Goal: Task Accomplishment & Management: Complete application form

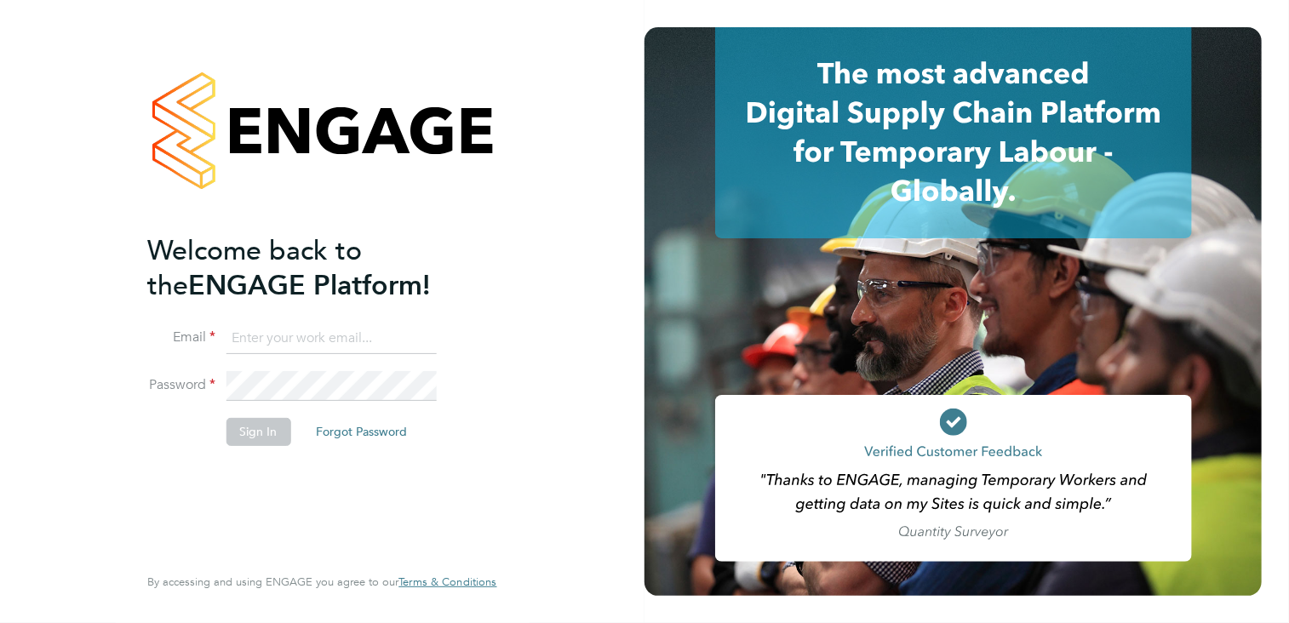
type input "Danielle.nail@danielowen.co.uk"
click at [263, 427] on button "Sign In" at bounding box center [258, 431] width 65 height 27
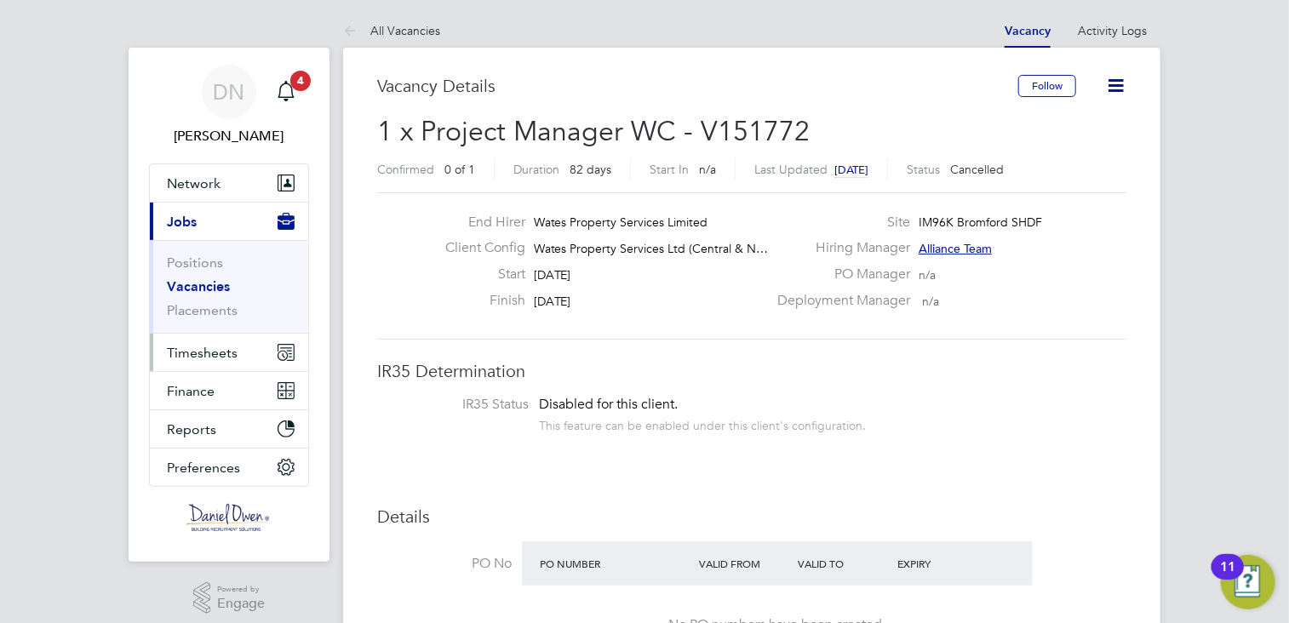
click at [211, 355] on span "Timesheets" at bounding box center [202, 353] width 71 height 16
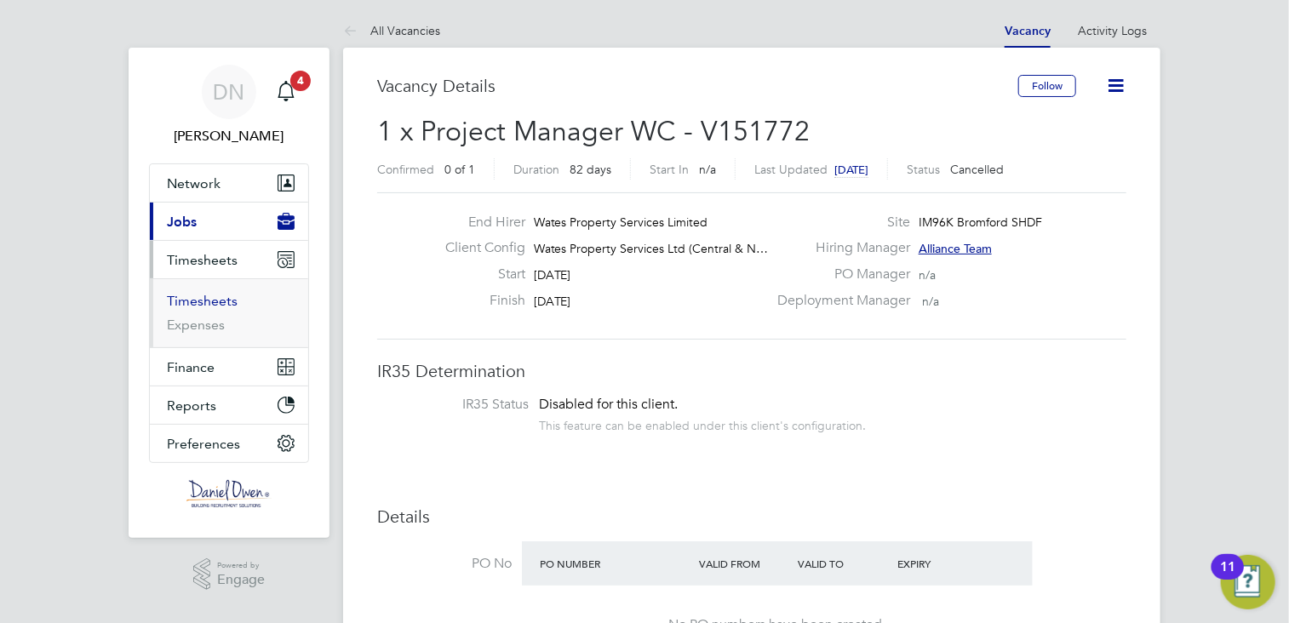
click at [210, 306] on link "Timesheets" at bounding box center [202, 301] width 71 height 16
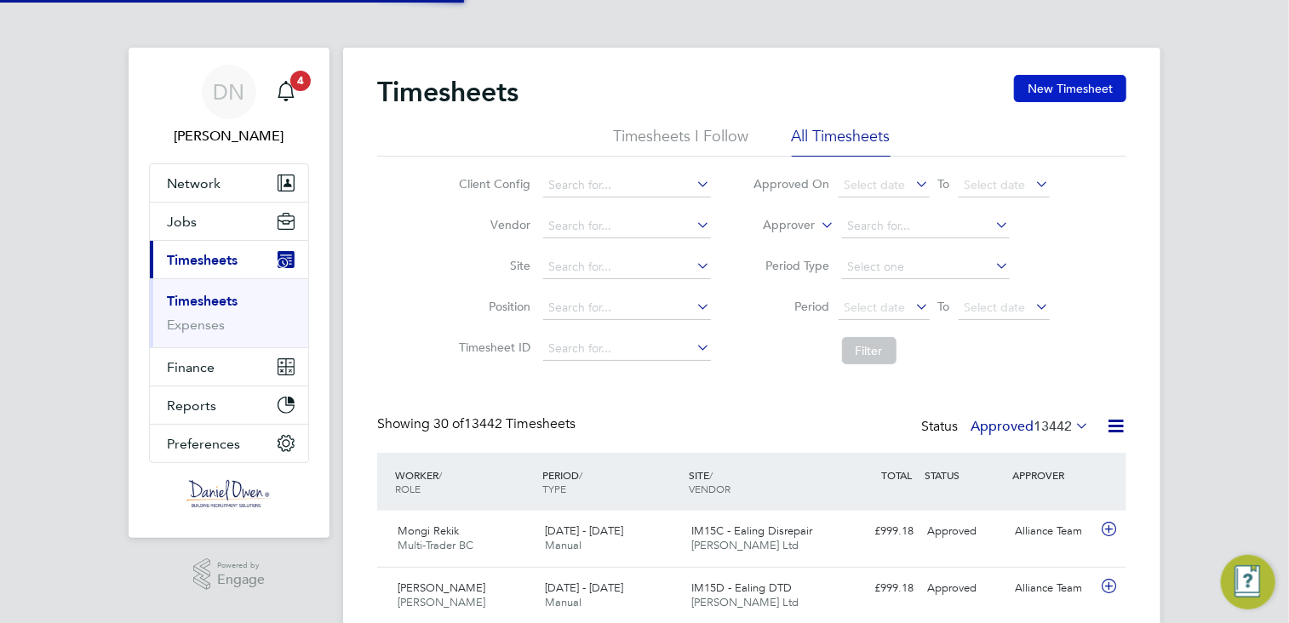
scroll to position [43, 148]
click at [1091, 84] on button "New Timesheet" at bounding box center [1070, 88] width 112 height 27
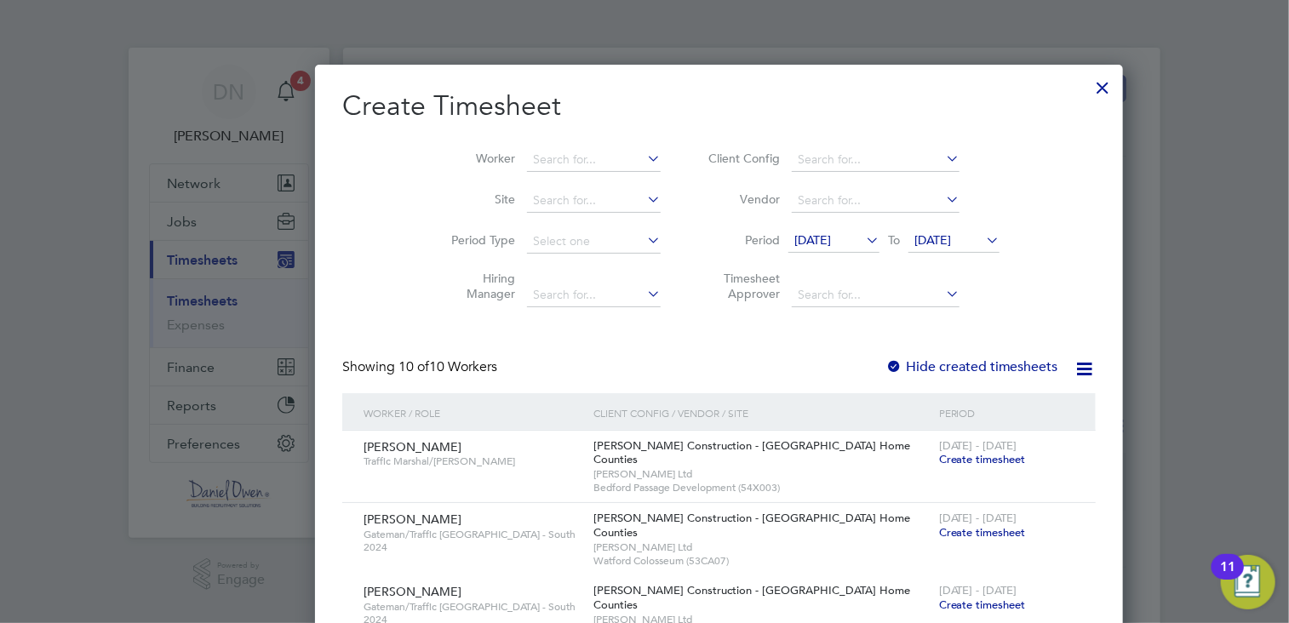
click at [885, 363] on div at bounding box center [893, 367] width 17 height 17
click at [982, 237] on icon at bounding box center [982, 240] width 0 height 24
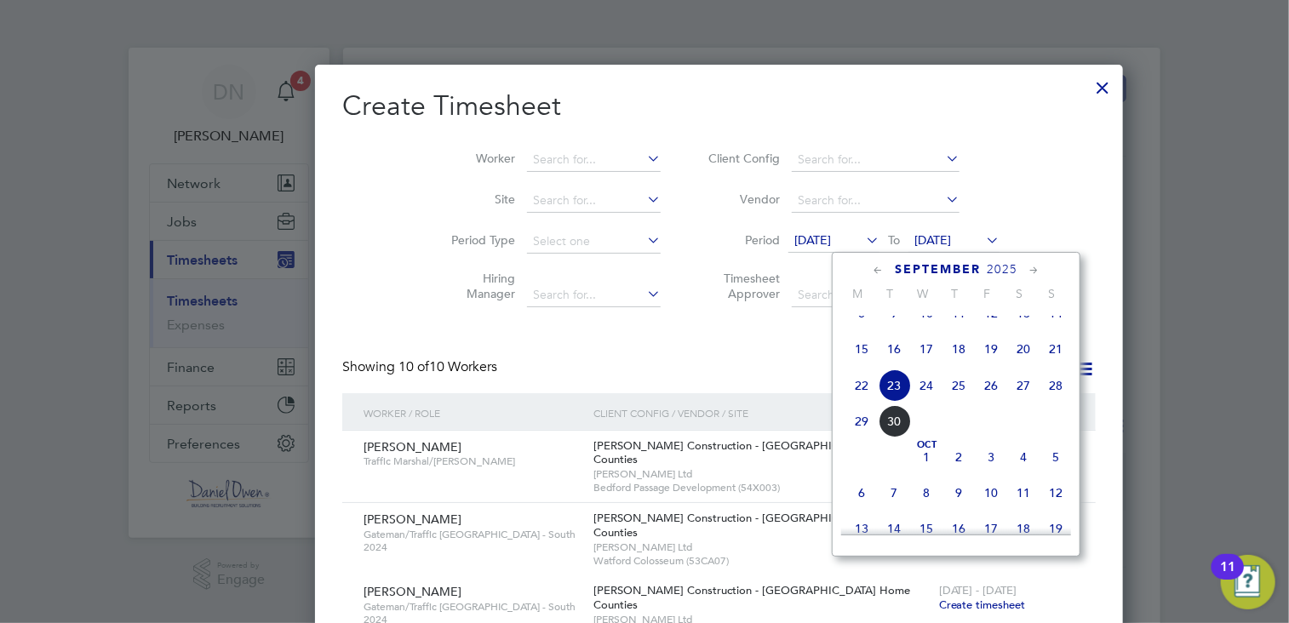
click at [1062, 401] on span "28" at bounding box center [1055, 385] width 32 height 32
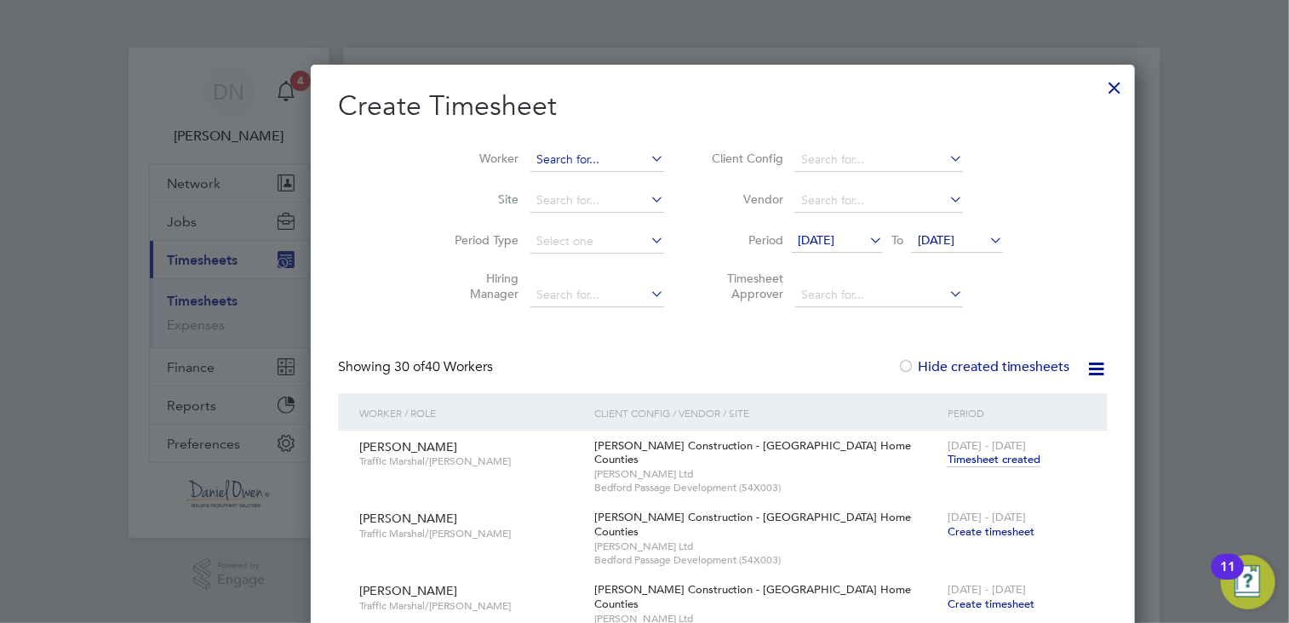
click at [530, 159] on input at bounding box center [597, 160] width 134 height 24
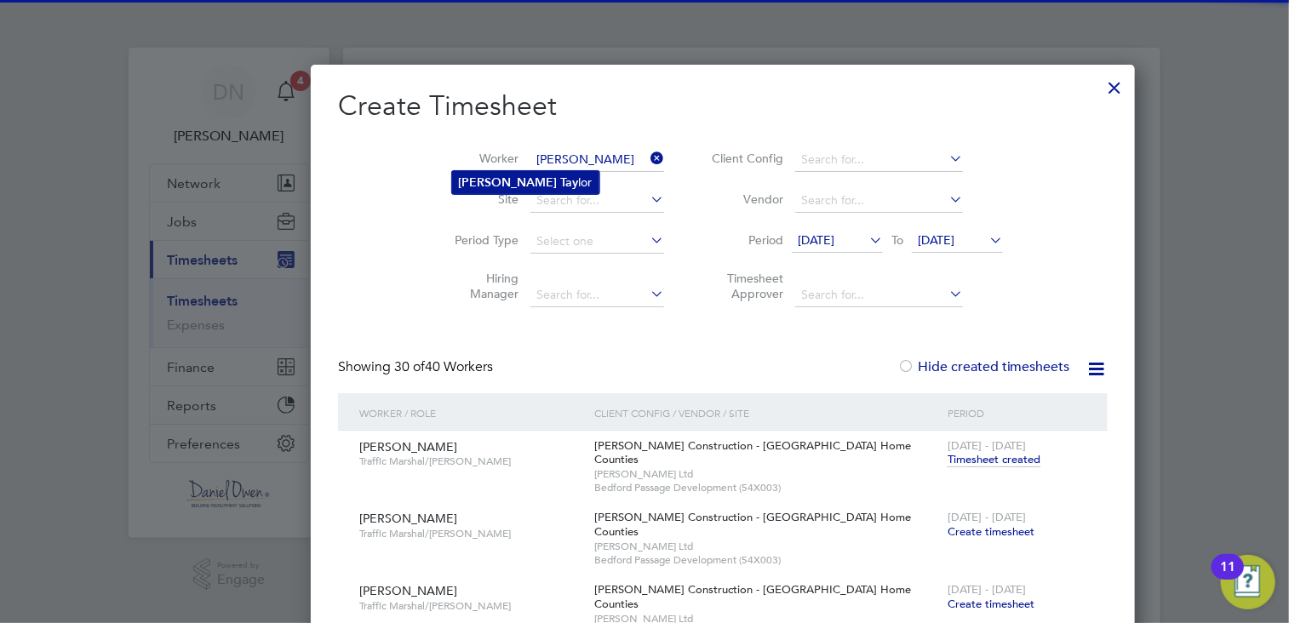
click at [477, 176] on b "[PERSON_NAME]" at bounding box center [508, 182] width 99 height 14
type input "[PERSON_NAME]"
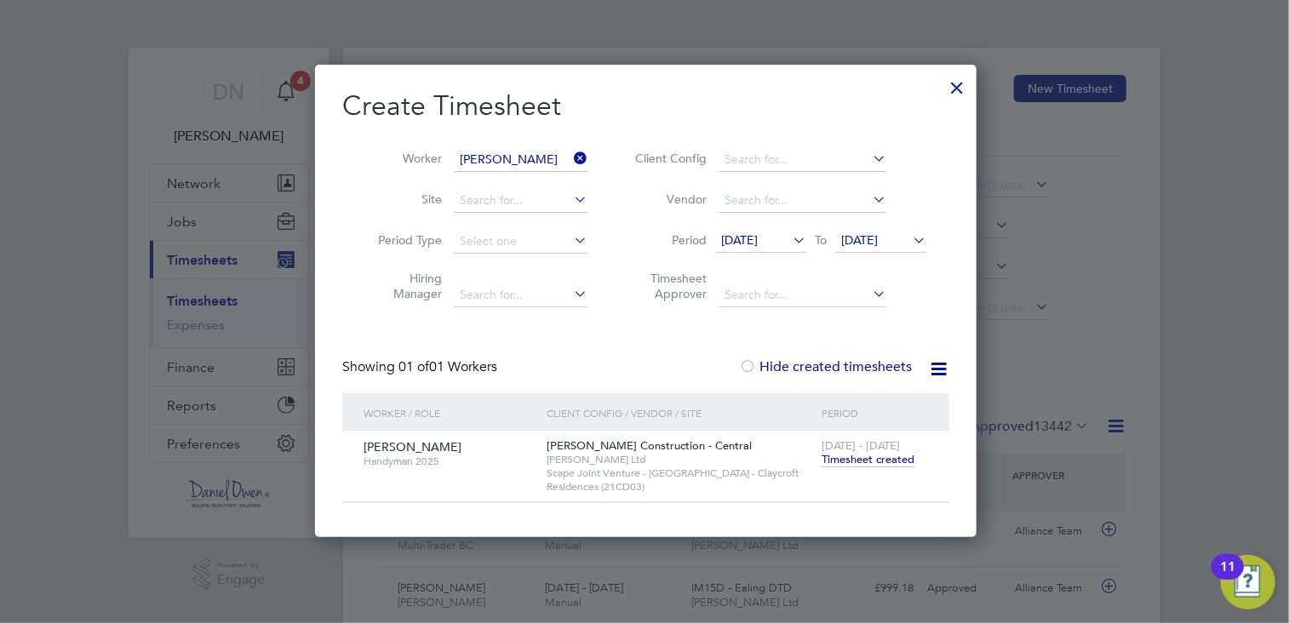
click at [99, 296] on div at bounding box center [644, 311] width 1289 height 623
click at [950, 88] on div at bounding box center [956, 83] width 31 height 31
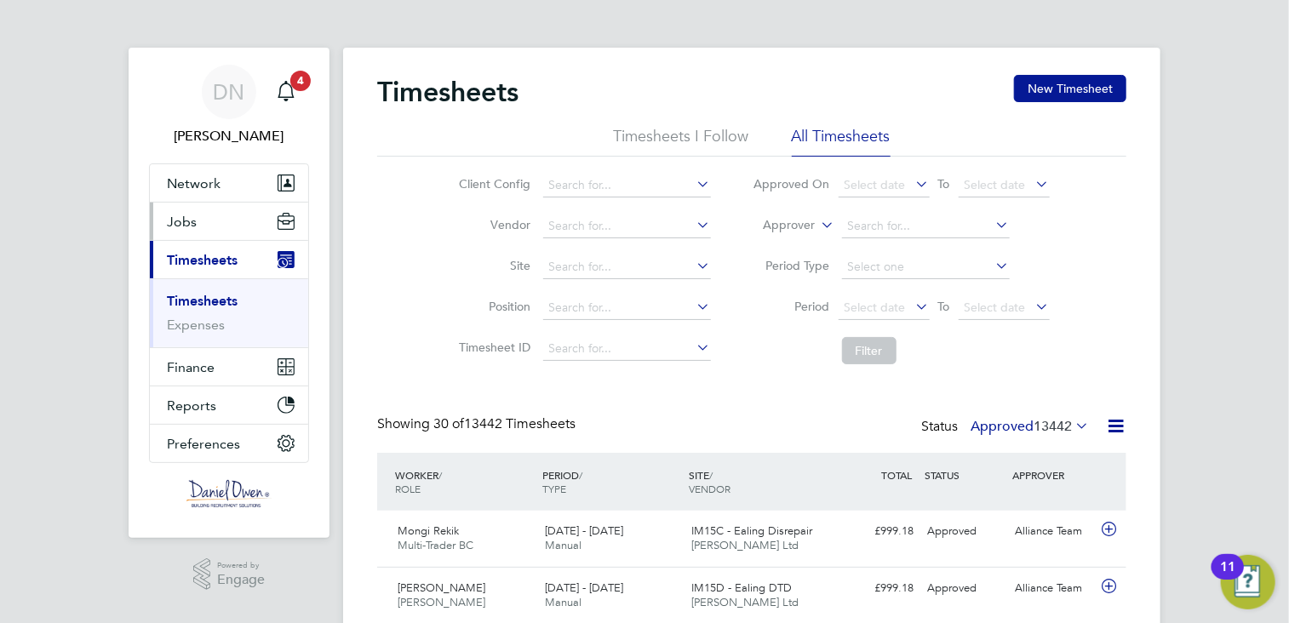
click at [181, 224] on span "Jobs" at bounding box center [182, 222] width 30 height 16
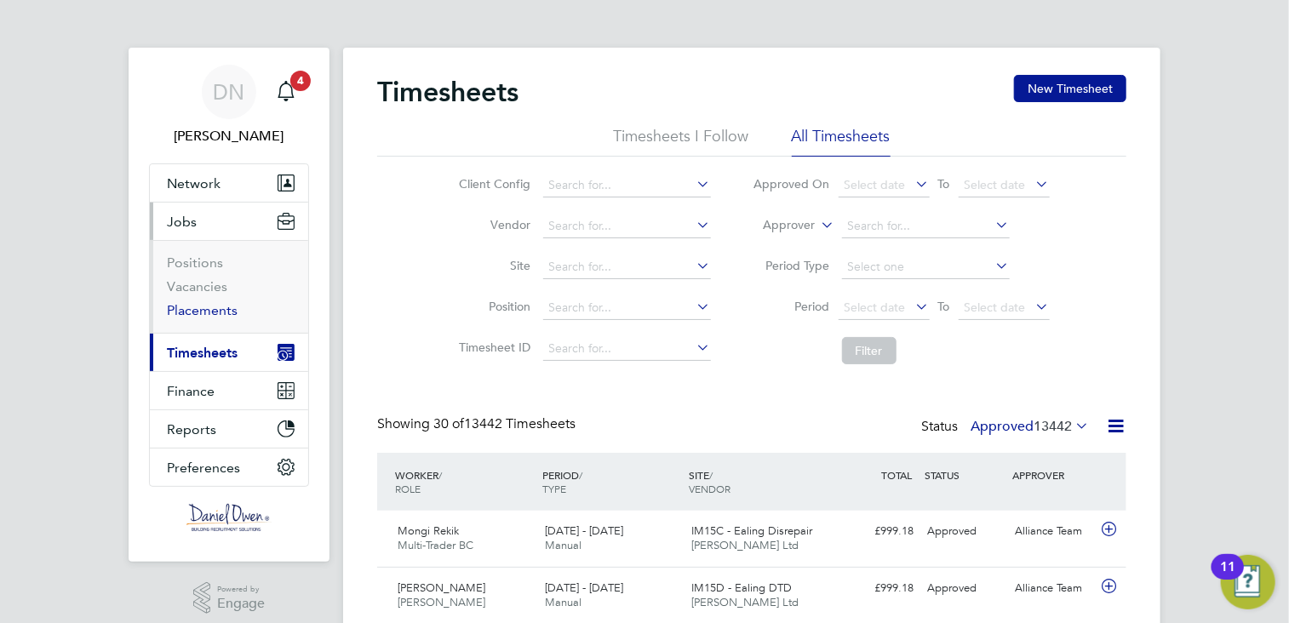
click at [211, 313] on link "Placements" at bounding box center [202, 310] width 71 height 16
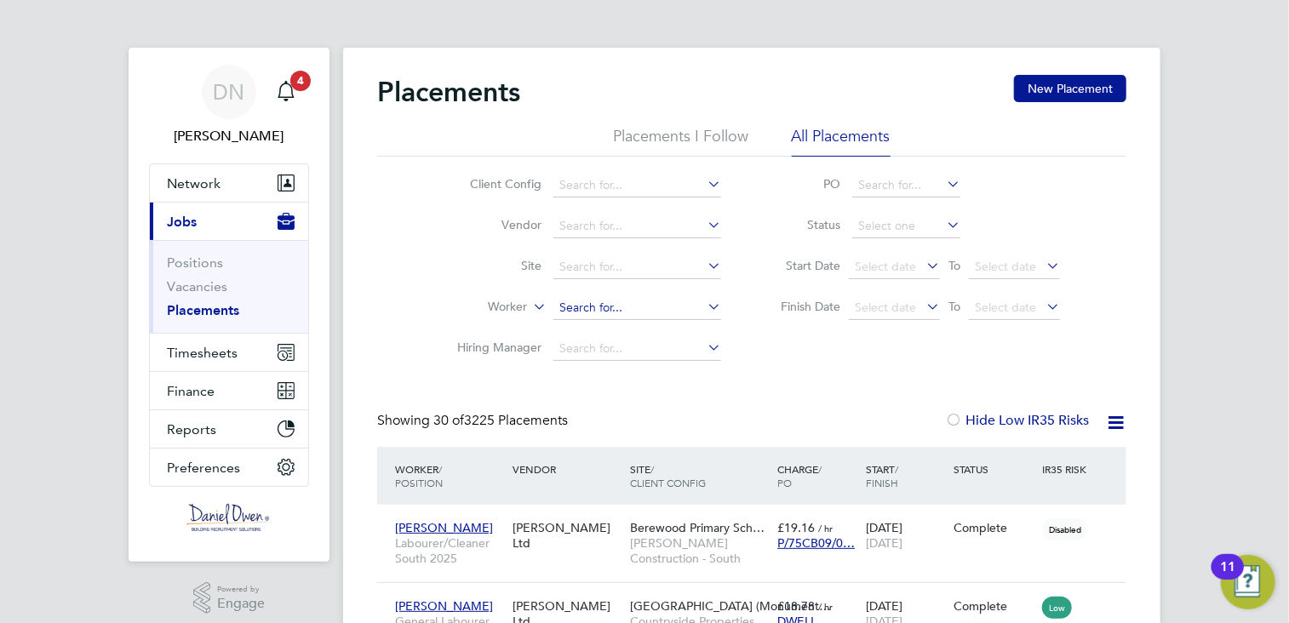
click at [582, 304] on input at bounding box center [637, 308] width 168 height 24
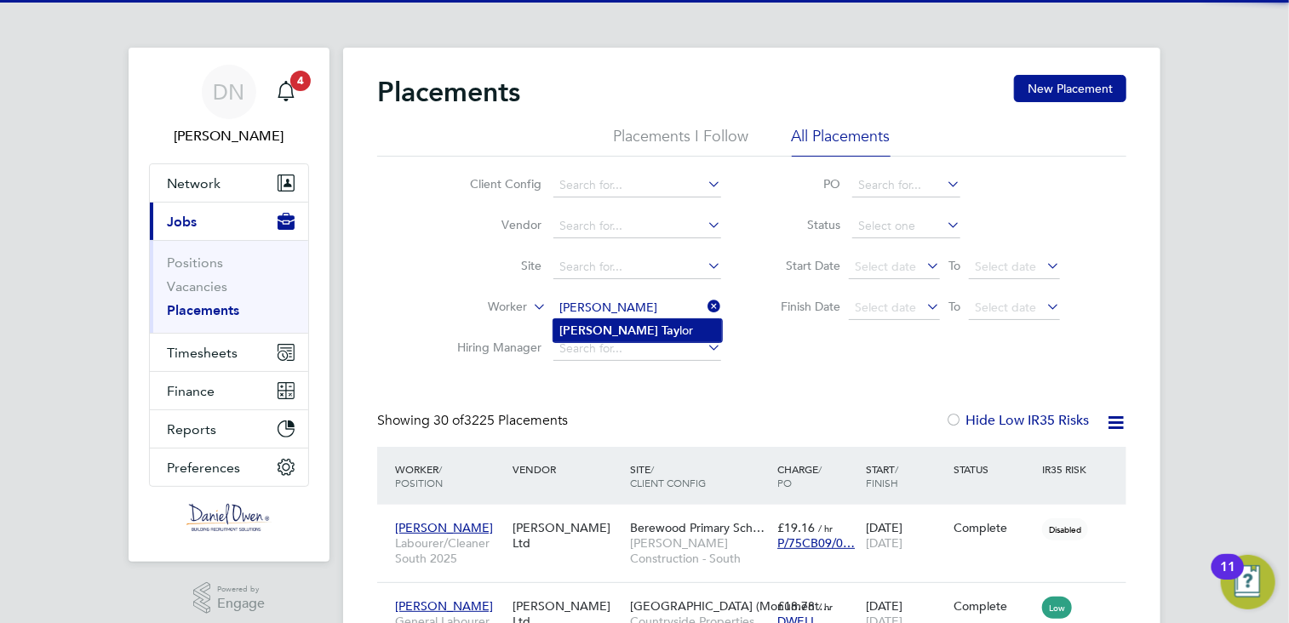
click at [626, 328] on li "[PERSON_NAME] [PERSON_NAME]" at bounding box center [637, 330] width 169 height 23
type input "[PERSON_NAME]"
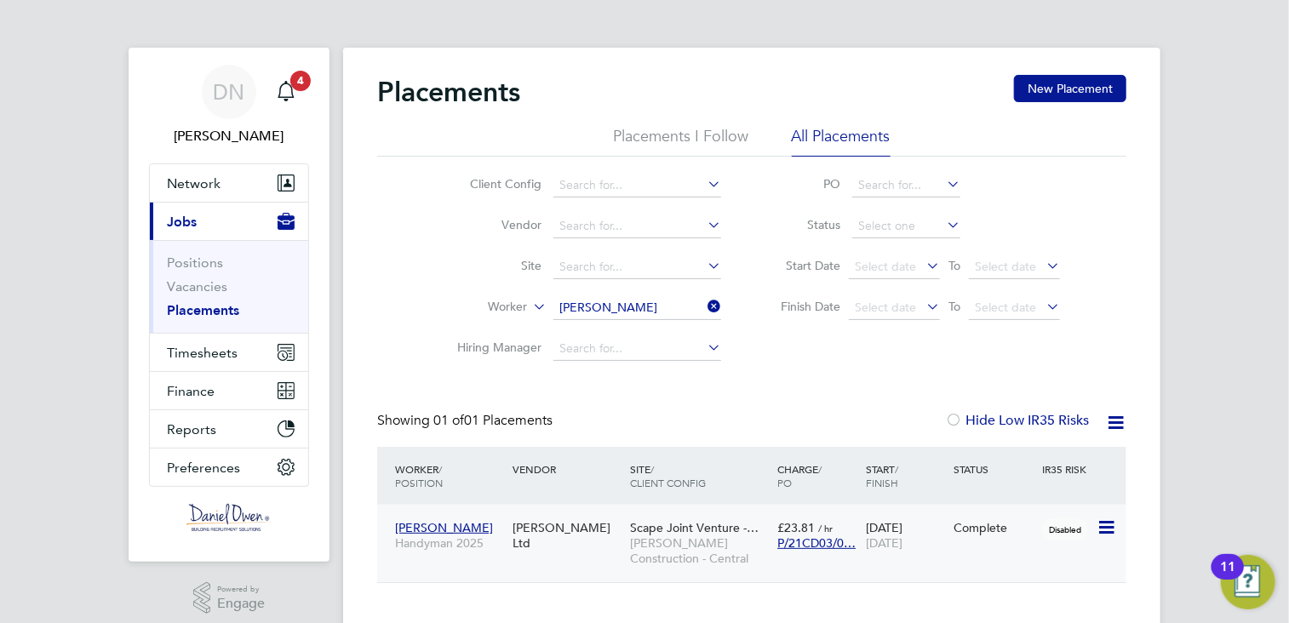
click at [967, 554] on div "Craig Taylor Handyman 2025 Daniel Owen Ltd Scape Joint Venture -… Morgan Sindal…" at bounding box center [751, 543] width 749 height 77
click at [1105, 523] on icon at bounding box center [1104, 528] width 17 height 20
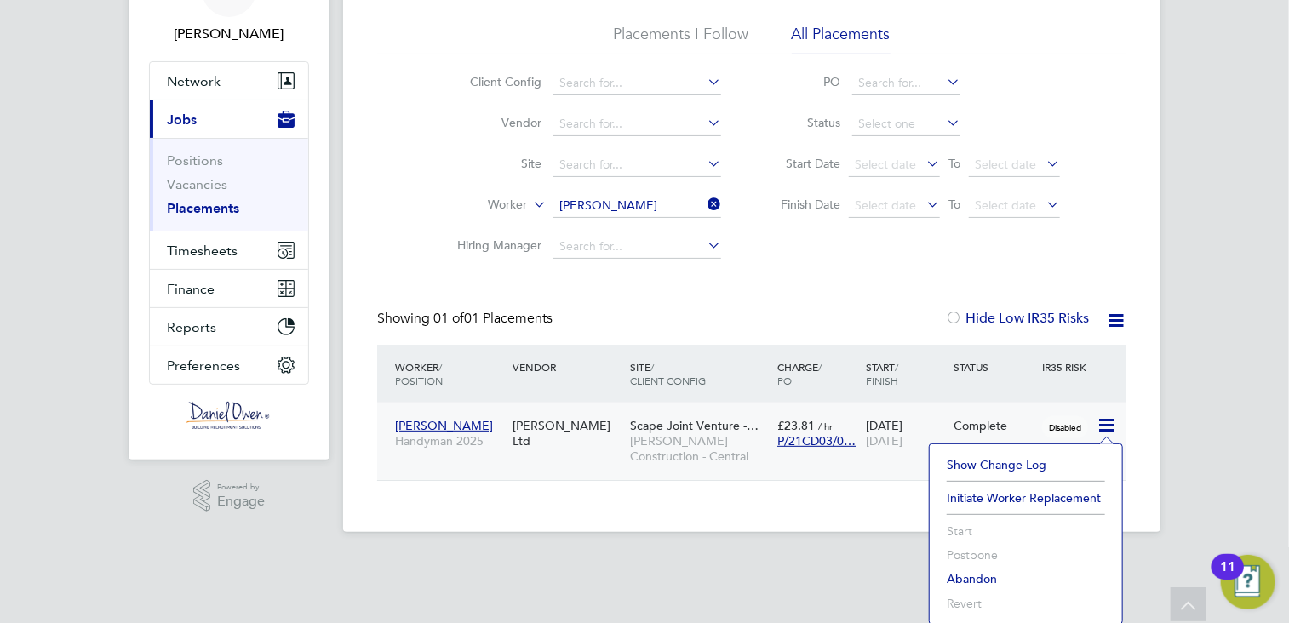
click at [903, 478] on div "Craig Taylor Handyman 2025 Daniel Owen Ltd Scape Joint Venture -… Morgan Sindal…" at bounding box center [751, 441] width 749 height 77
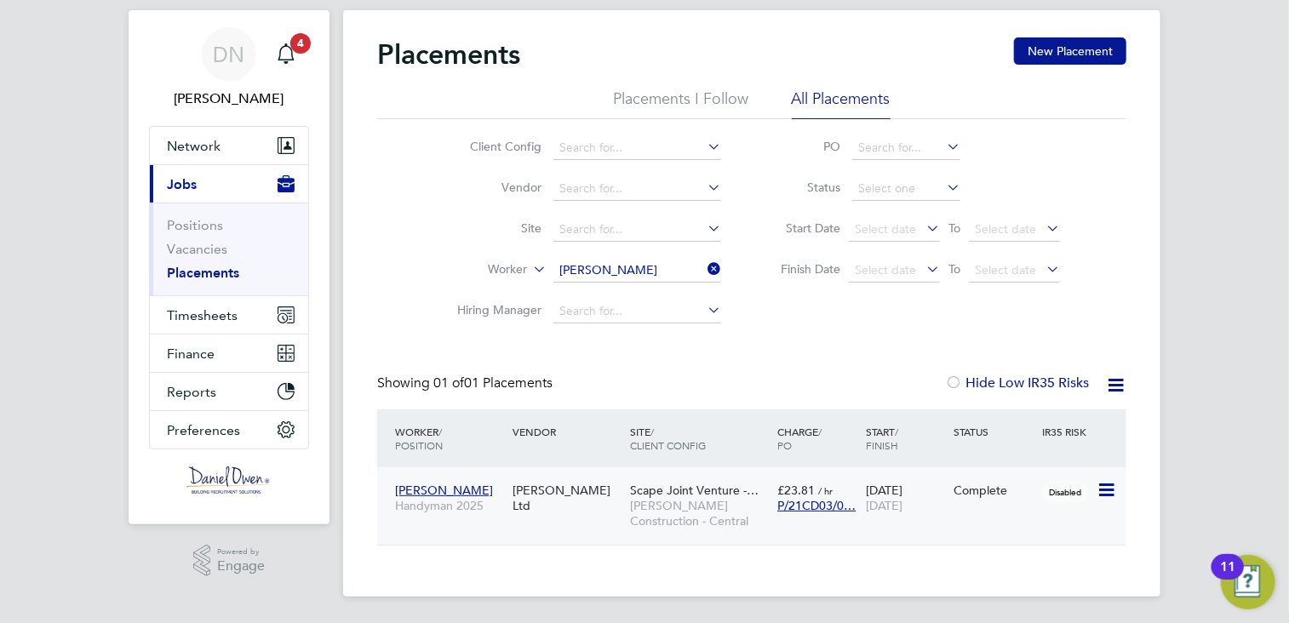
click at [553, 502] on div "[PERSON_NAME] Ltd" at bounding box center [566, 498] width 117 height 48
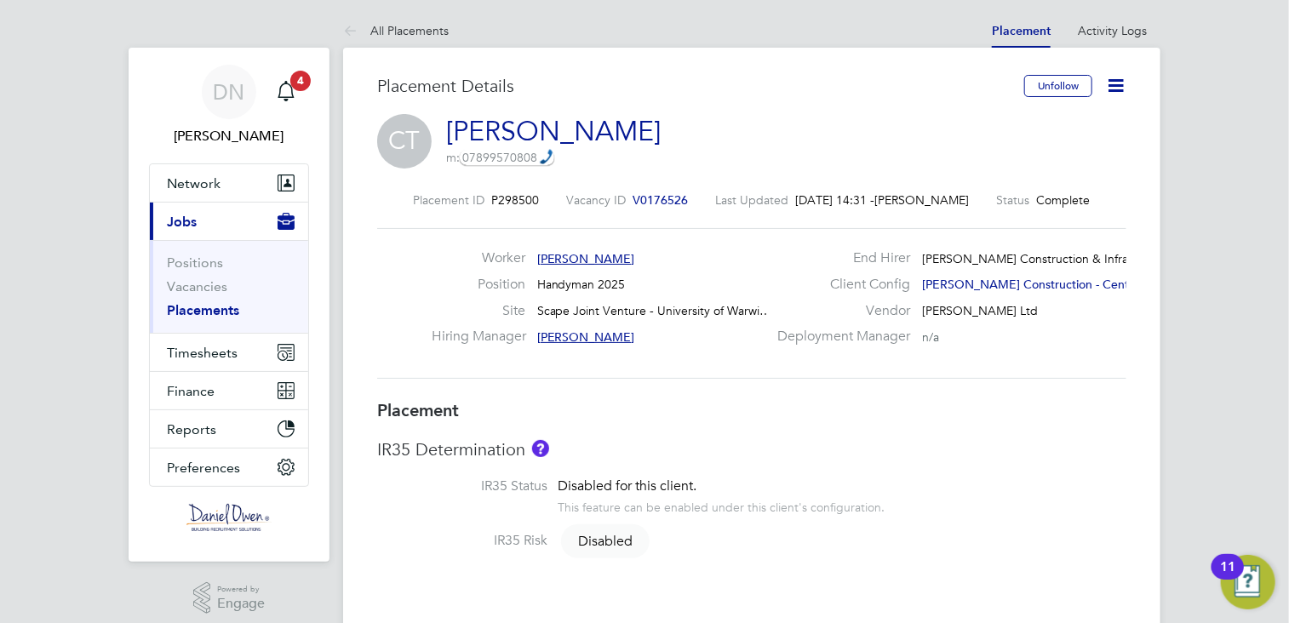
click at [1117, 78] on icon at bounding box center [1115, 85] width 21 height 21
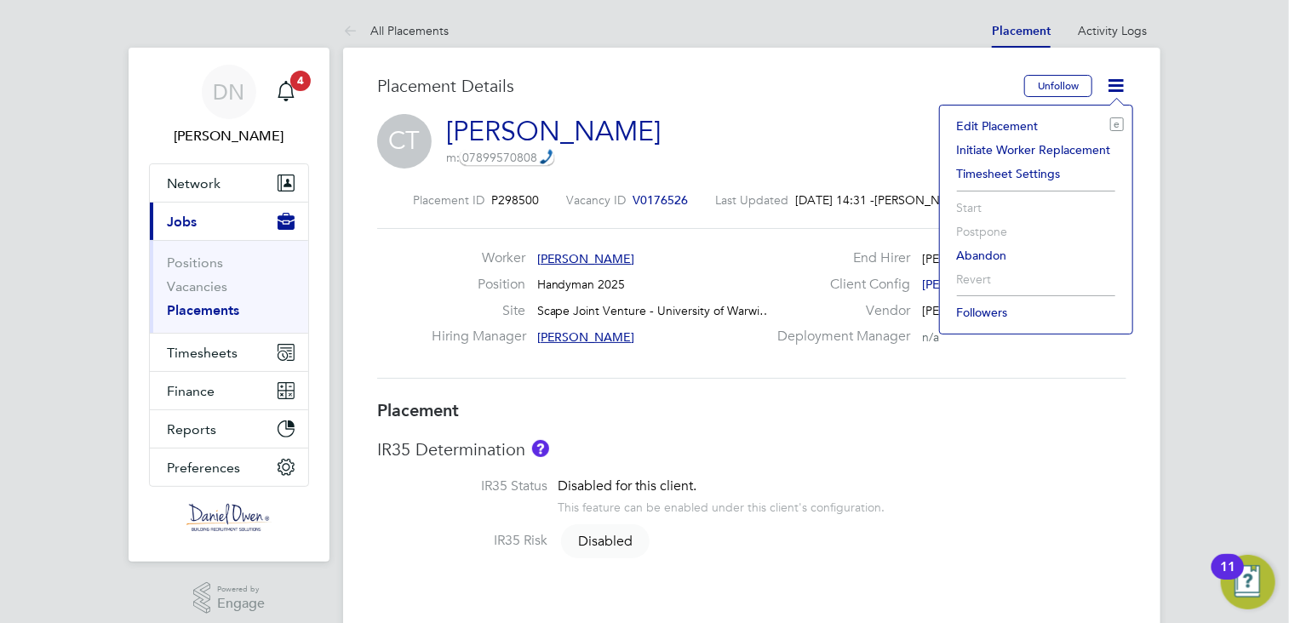
click at [998, 123] on li "Edit Placement e" at bounding box center [1035, 126] width 175 height 24
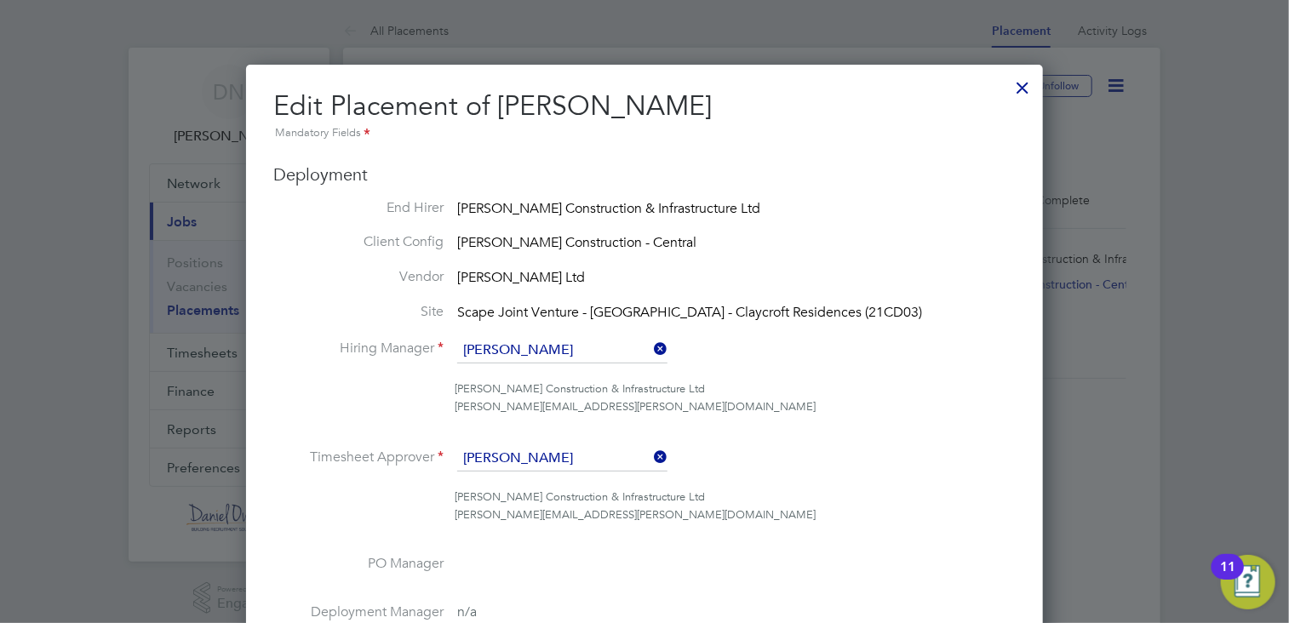
click at [650, 453] on icon at bounding box center [650, 457] width 0 height 24
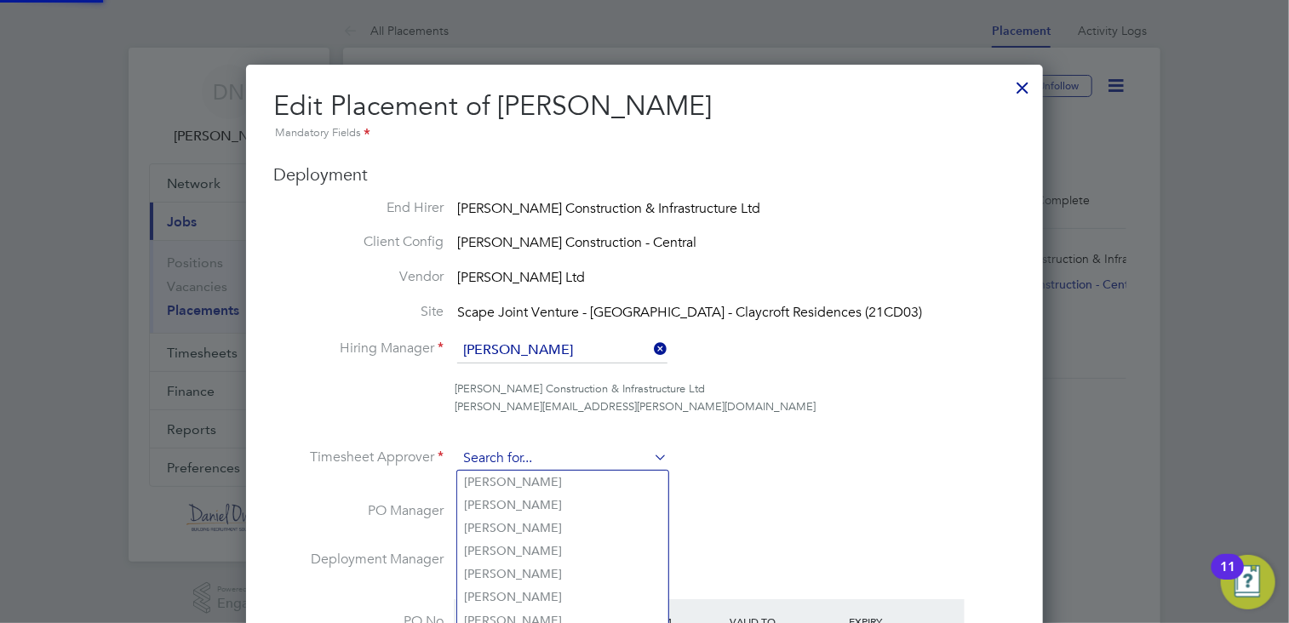
click at [617, 455] on input at bounding box center [562, 459] width 210 height 26
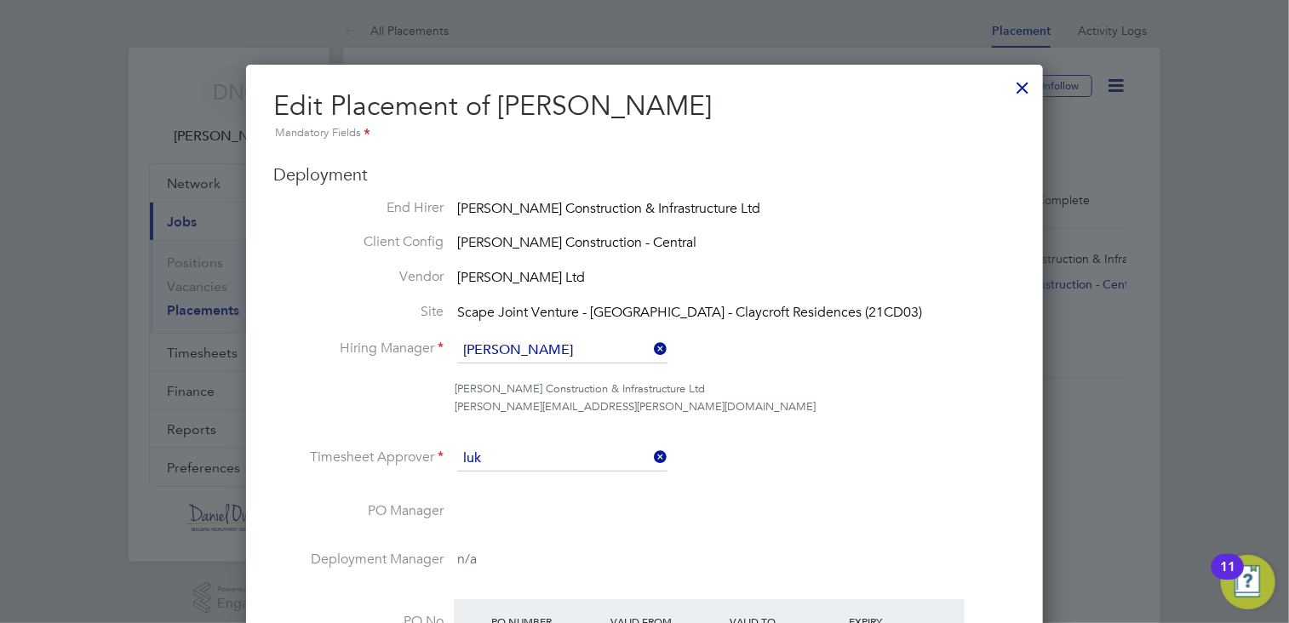
click at [604, 472] on li "Luk e [PERSON_NAME]" at bounding box center [562, 482] width 211 height 23
type input "[PERSON_NAME]"
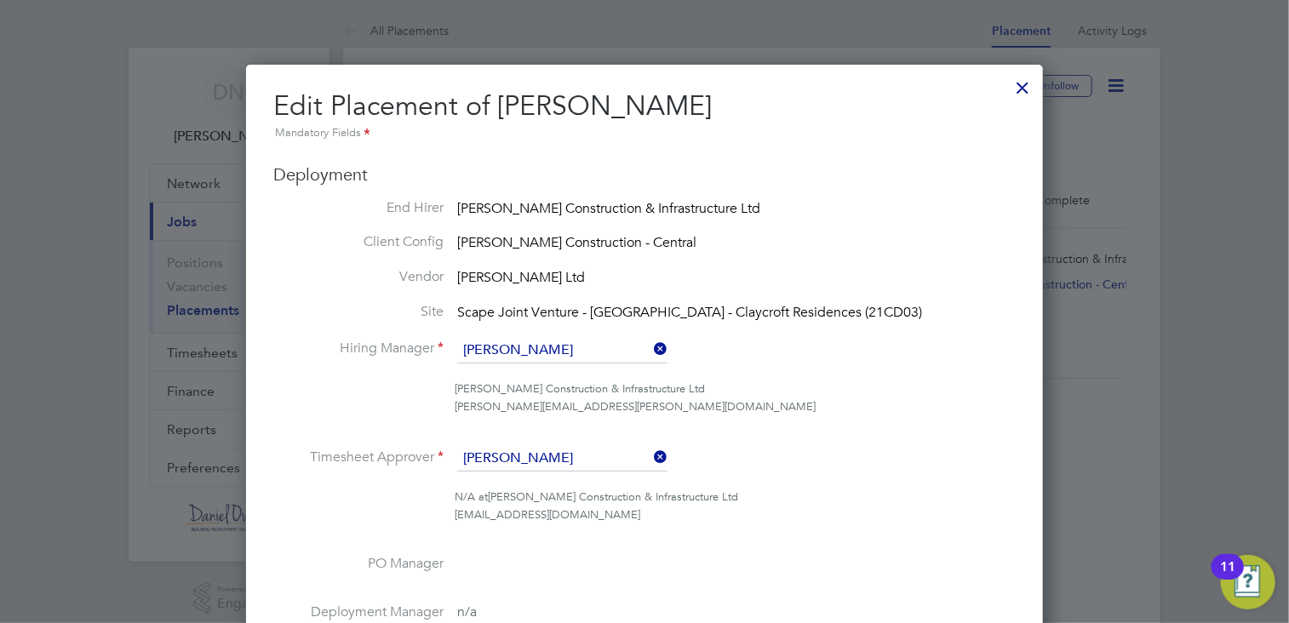
click at [898, 427] on li "[PERSON_NAME] Construction & Infrastructure Ltd [PERSON_NAME][EMAIL_ADDRESS][PE…" at bounding box center [644, 406] width 742 height 53
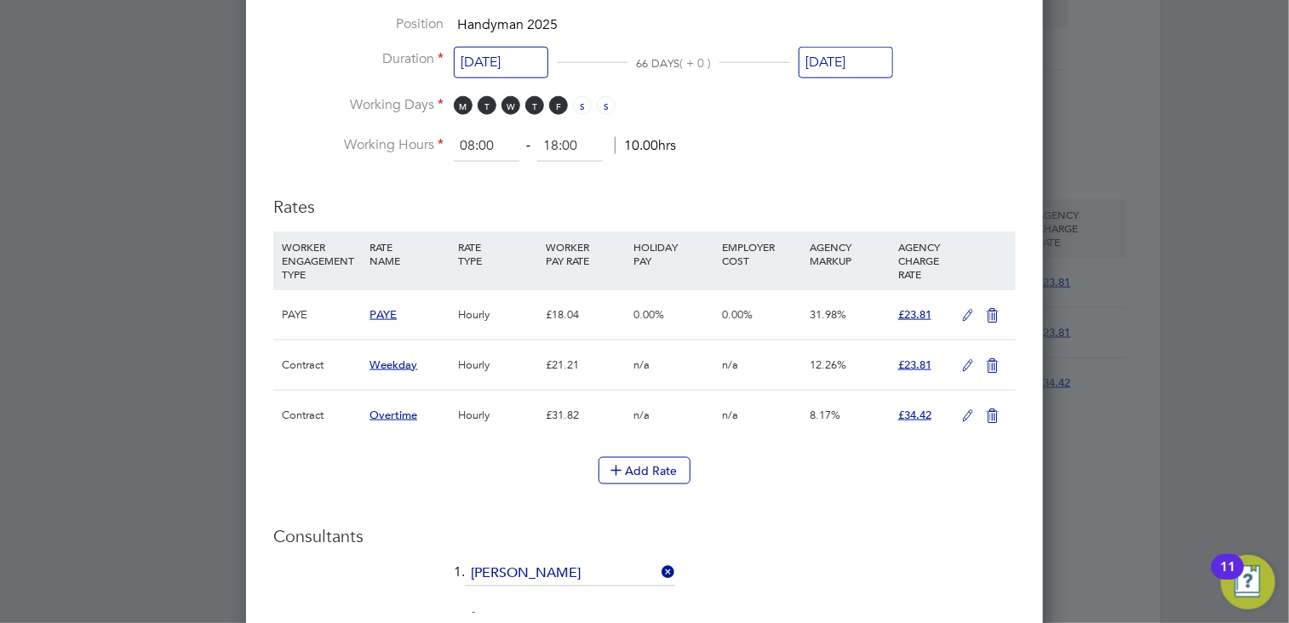
click at [855, 51] on input "[DATE]" at bounding box center [845, 62] width 94 height 31
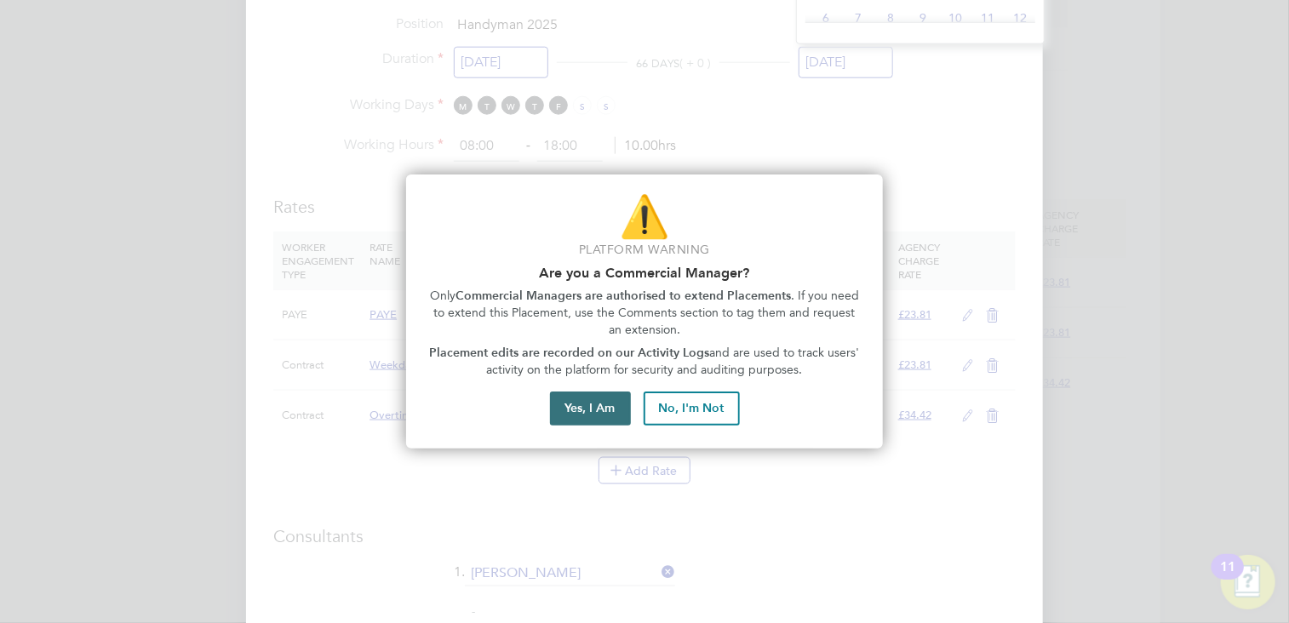
click at [582, 413] on button "Yes, I Am" at bounding box center [590, 409] width 81 height 34
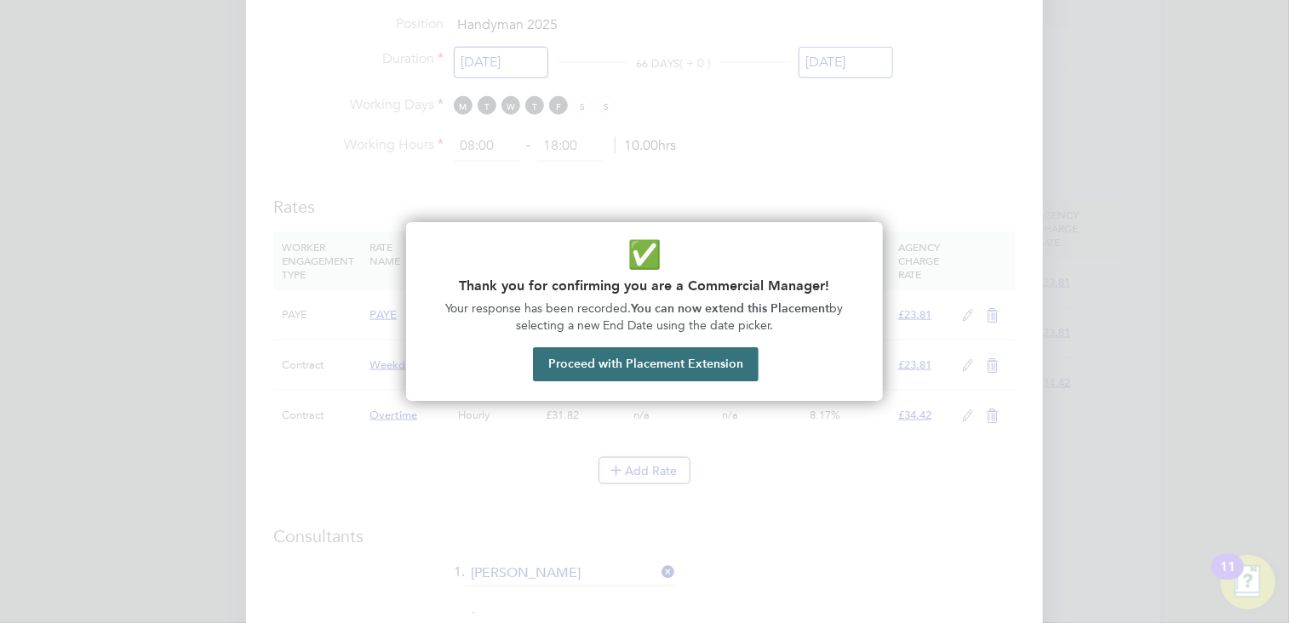
click at [625, 363] on button "Proceed with Placement Extension" at bounding box center [646, 364] width 226 height 34
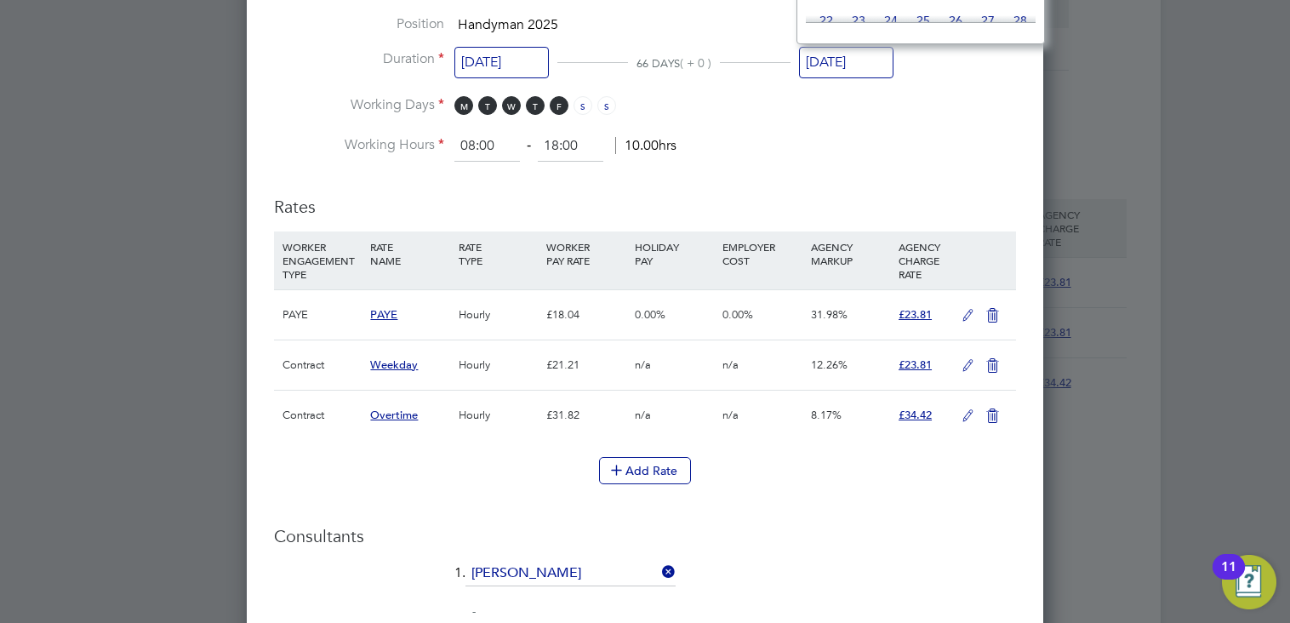
drag, startPoint x: 1290, startPoint y: 493, endPoint x: 1294, endPoint y: 332, distance: 160.9
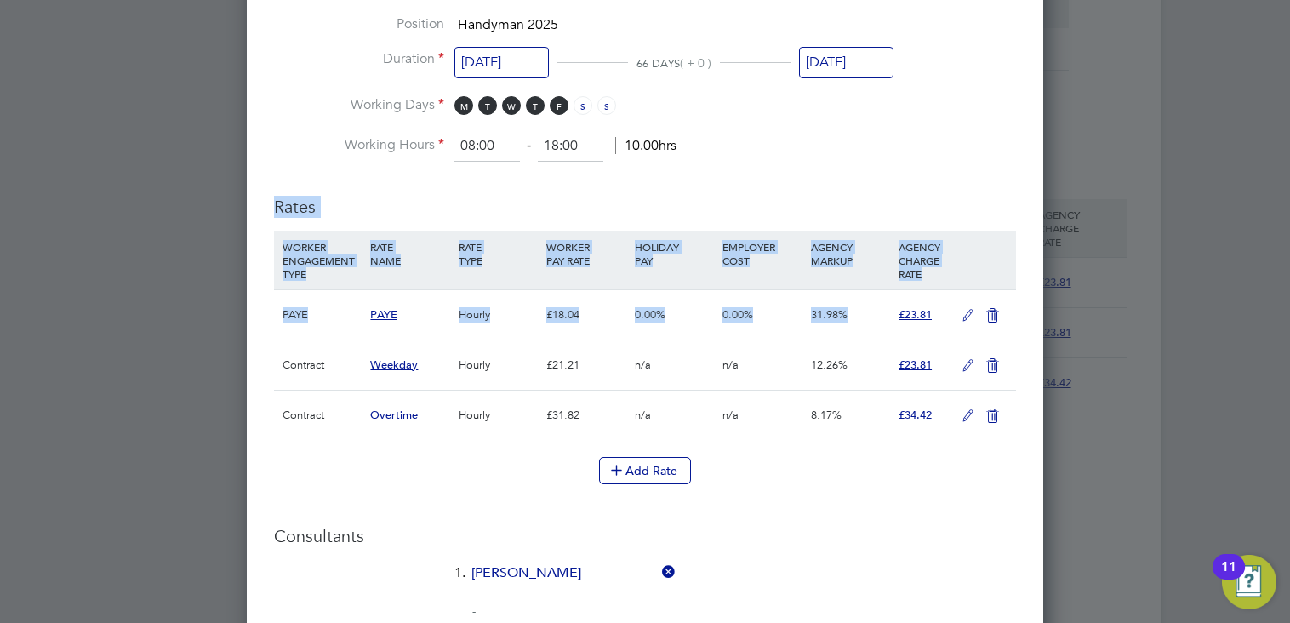
drag, startPoint x: 975, startPoint y: 141, endPoint x: 970, endPoint y: 306, distance: 164.4
click at [970, 306] on ng-form "Deployment End Hirer [PERSON_NAME] Construction & Infrastructure Ltd Client Con…" at bounding box center [645, 135] width 742 height 1851
drag, startPoint x: 970, startPoint y: 306, endPoint x: 931, endPoint y: 175, distance: 136.0
click at [931, 175] on ng-form "Deployment End Hirer [PERSON_NAME] Construction & Infrastructure Ltd Client Con…" at bounding box center [645, 135] width 742 height 1851
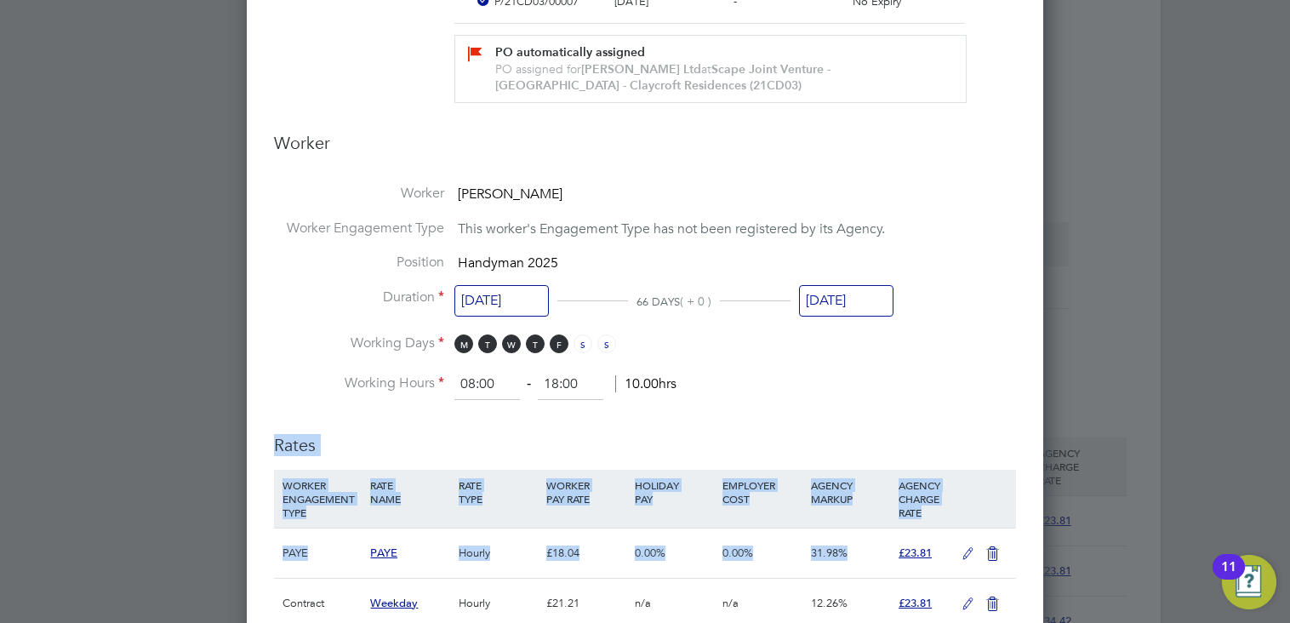
click at [856, 302] on input "[DATE]" at bounding box center [846, 300] width 94 height 31
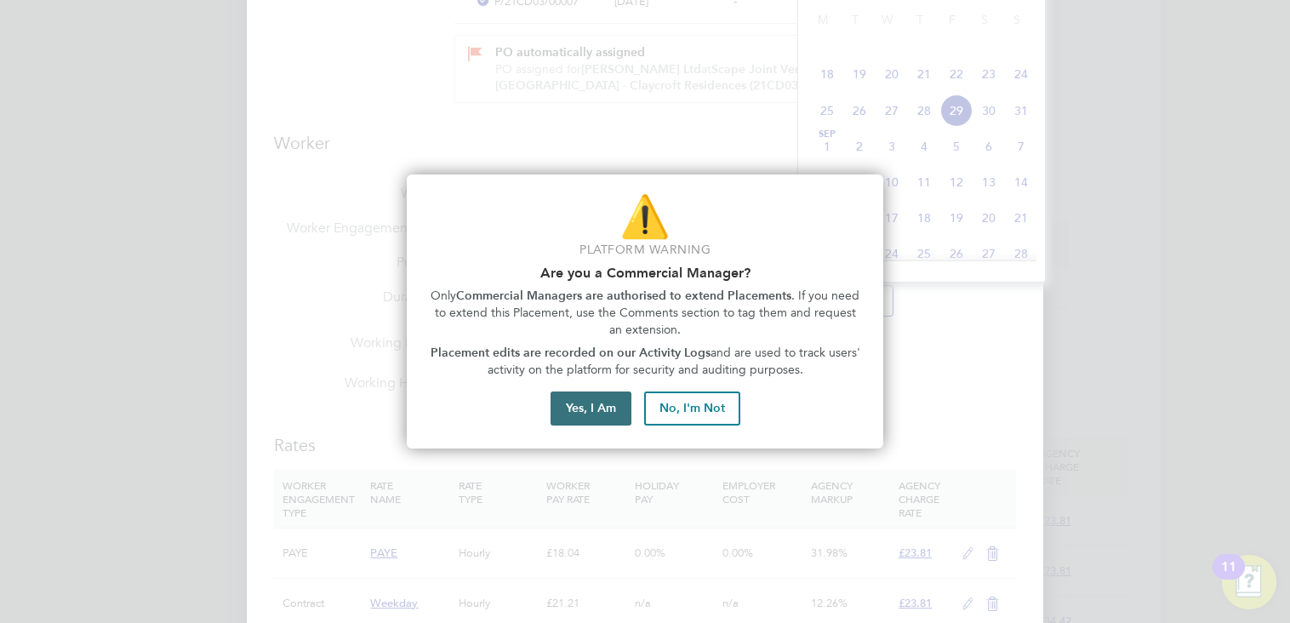
click at [590, 397] on button "Yes, I Am" at bounding box center [591, 409] width 81 height 34
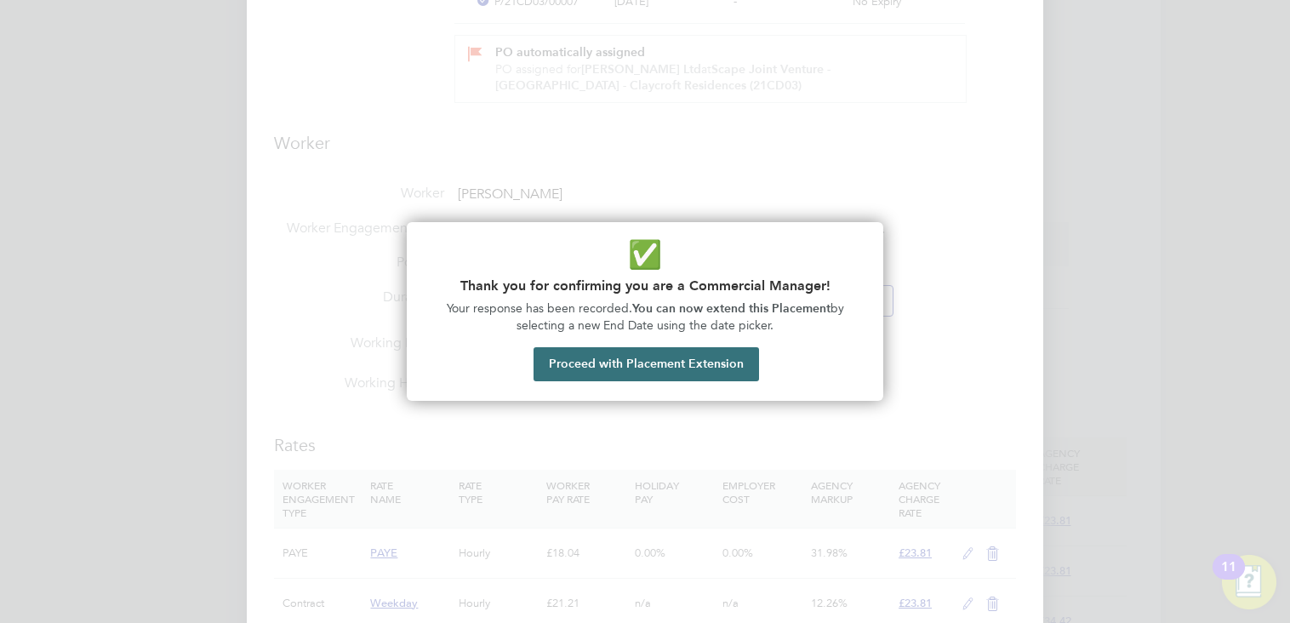
click at [597, 362] on button "Proceed with Placement Extension" at bounding box center [647, 364] width 226 height 34
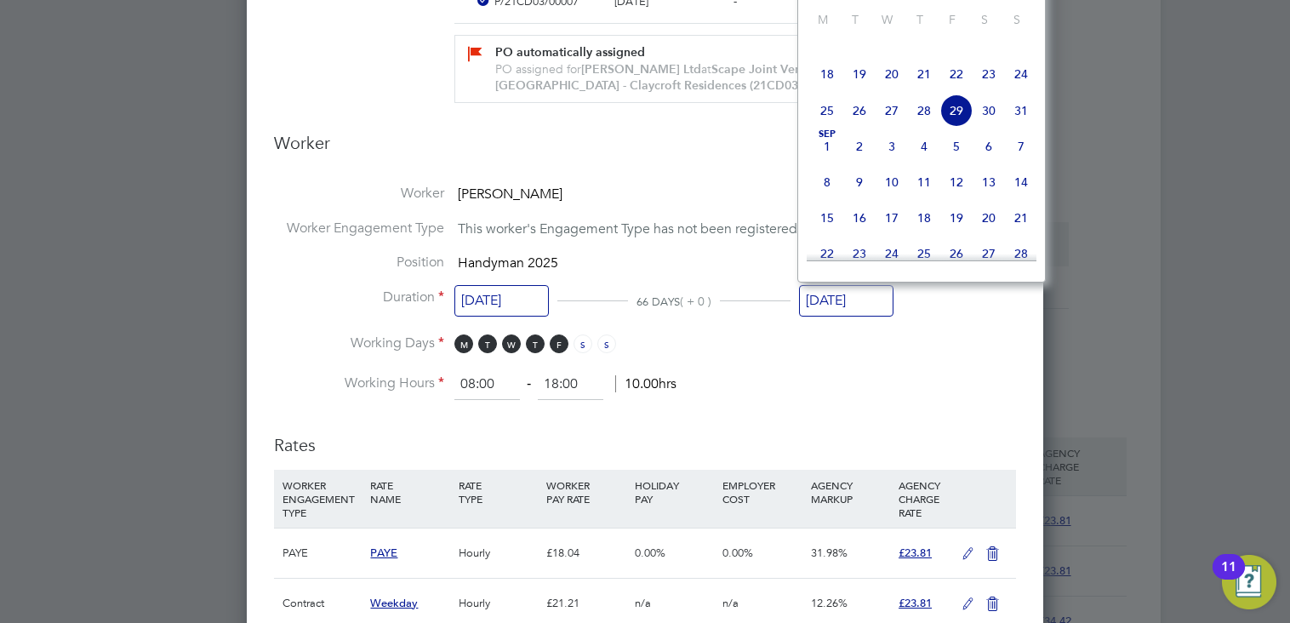
click at [1021, 234] on span "21" at bounding box center [1021, 218] width 32 height 32
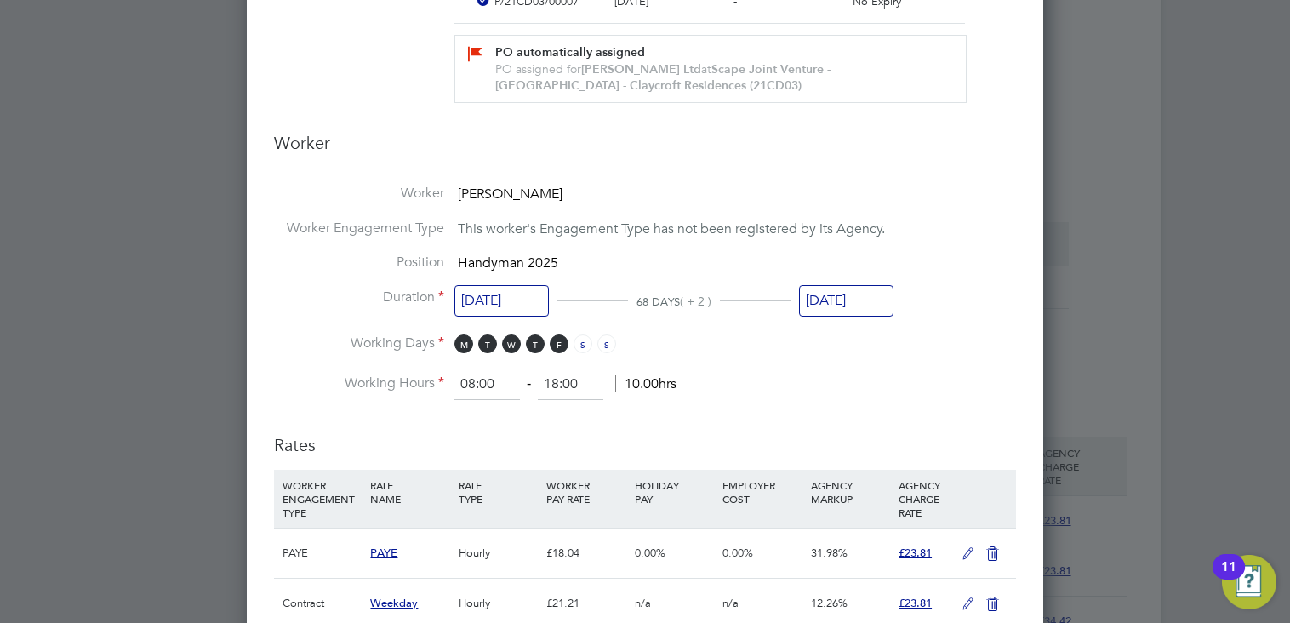
drag, startPoint x: 1290, startPoint y: 365, endPoint x: 1287, endPoint y: 274, distance: 91.1
click at [1287, 274] on div at bounding box center [645, 311] width 1290 height 623
drag, startPoint x: 1287, startPoint y: 274, endPoint x: 1293, endPoint y: 204, distance: 70.1
click at [1288, 204] on html "DN [PERSON_NAME] Notifications 4 Applications: Network Team Members Businesses …" at bounding box center [645, 199] width 1290 height 1829
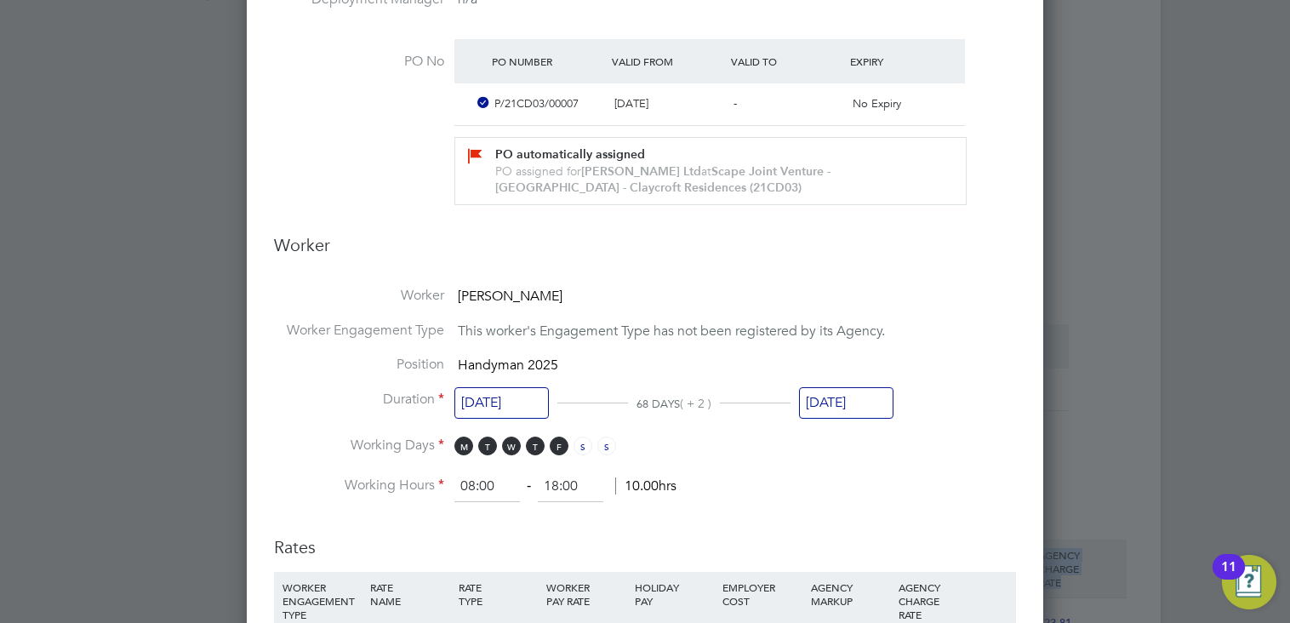
scroll to position [579, 0]
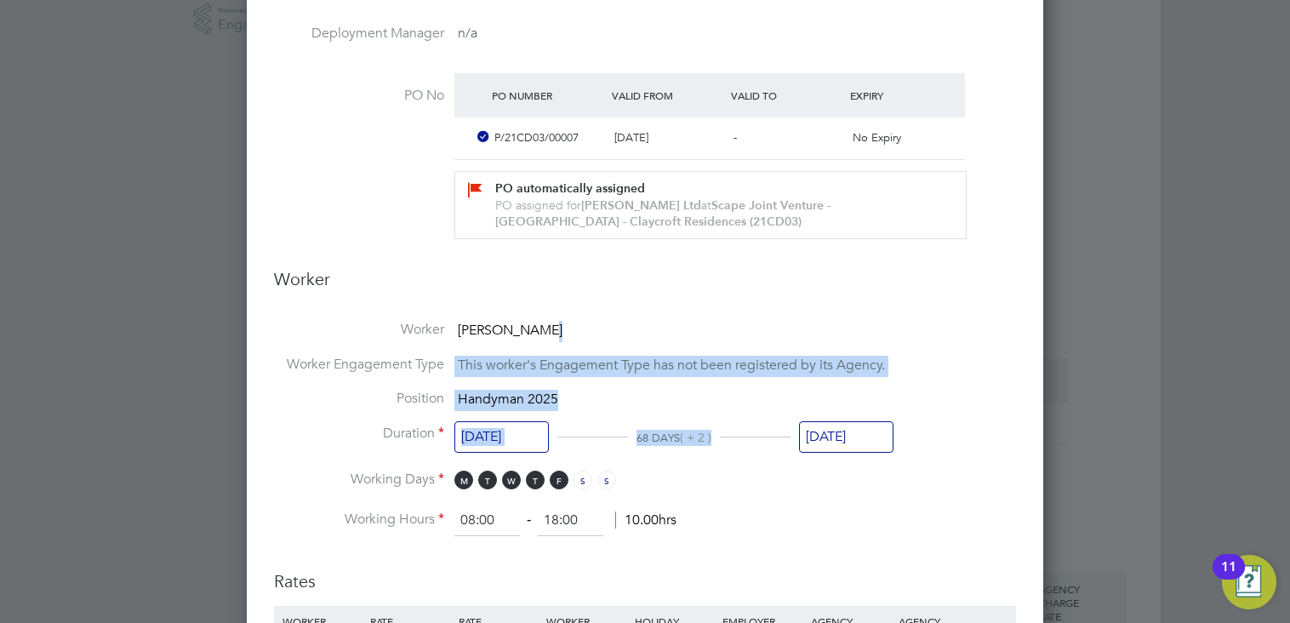
drag, startPoint x: 865, startPoint y: 301, endPoint x: 848, endPoint y: 425, distance: 124.6
click at [848, 425] on ng-form "Deployment End Hirer [PERSON_NAME] Construction & Infrastructure Ltd Client Con…" at bounding box center [645, 510] width 742 height 1851
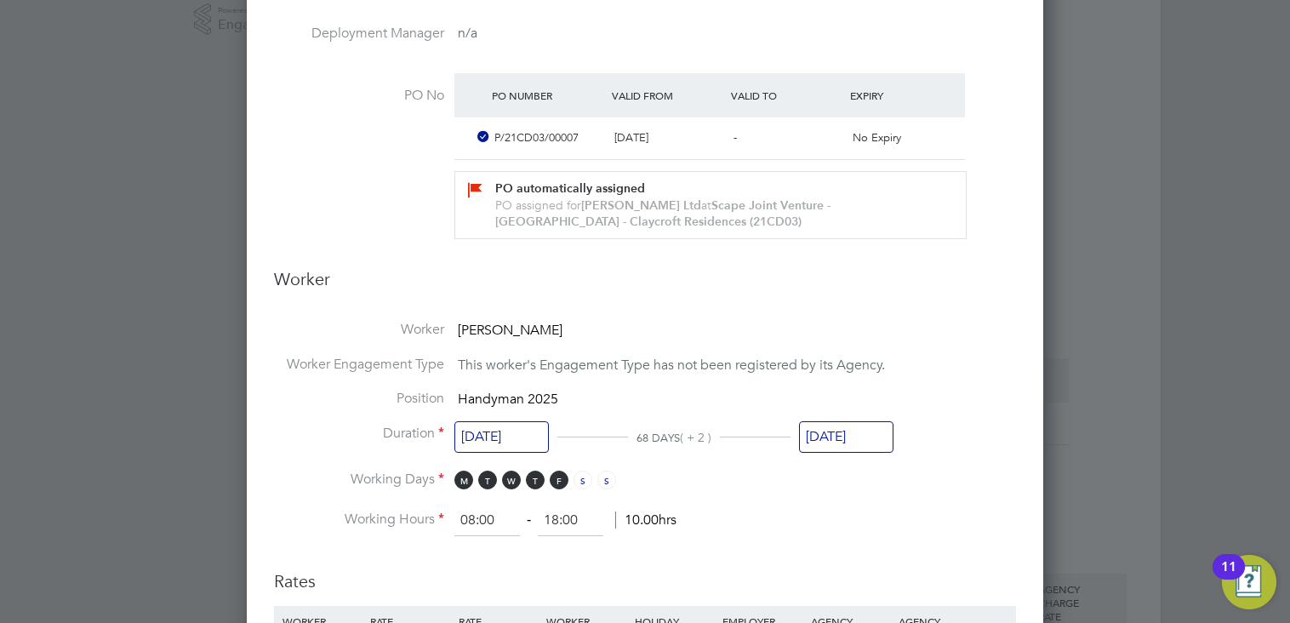
drag, startPoint x: 848, startPoint y: 425, endPoint x: 823, endPoint y: 438, distance: 28.2
click at [823, 438] on input "[DATE]" at bounding box center [846, 436] width 94 height 31
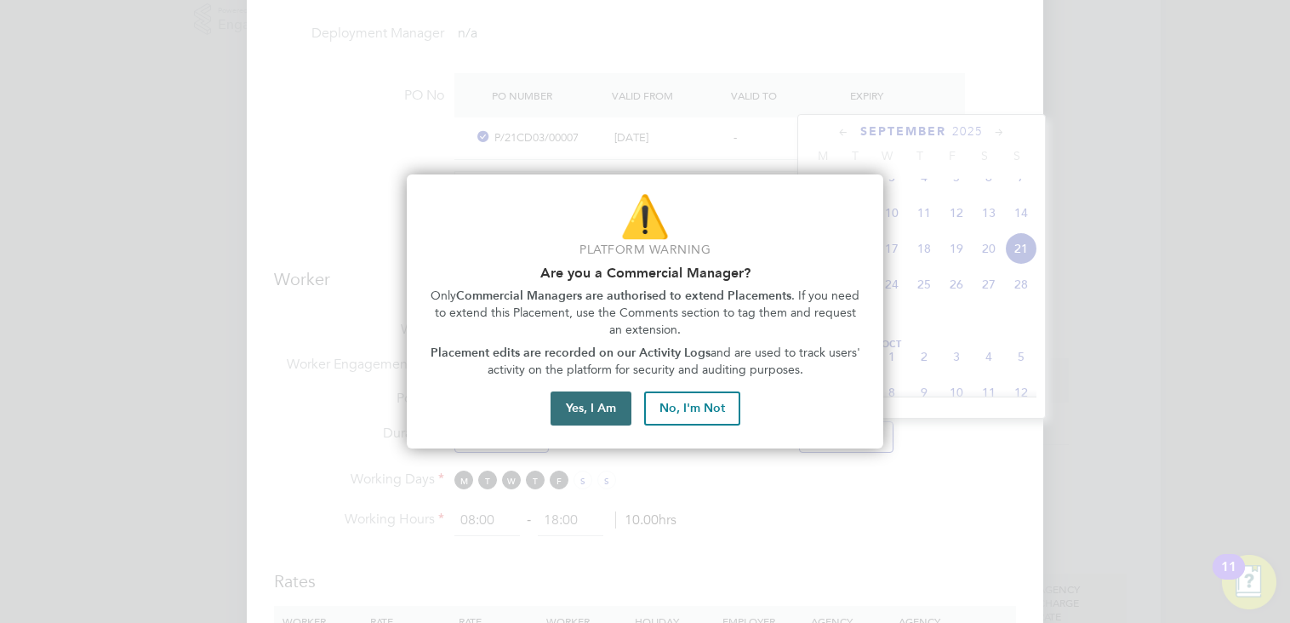
click at [603, 400] on button "Yes, I Am" at bounding box center [591, 409] width 81 height 34
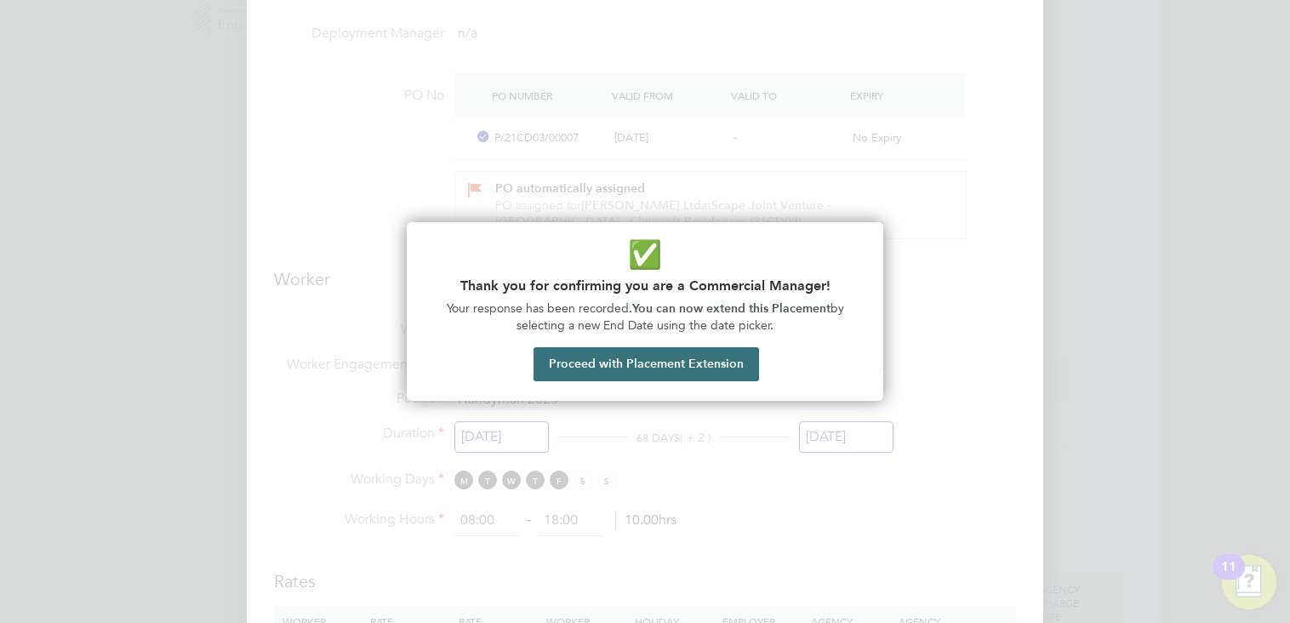
click at [615, 368] on button "Proceed with Placement Extension" at bounding box center [647, 364] width 226 height 34
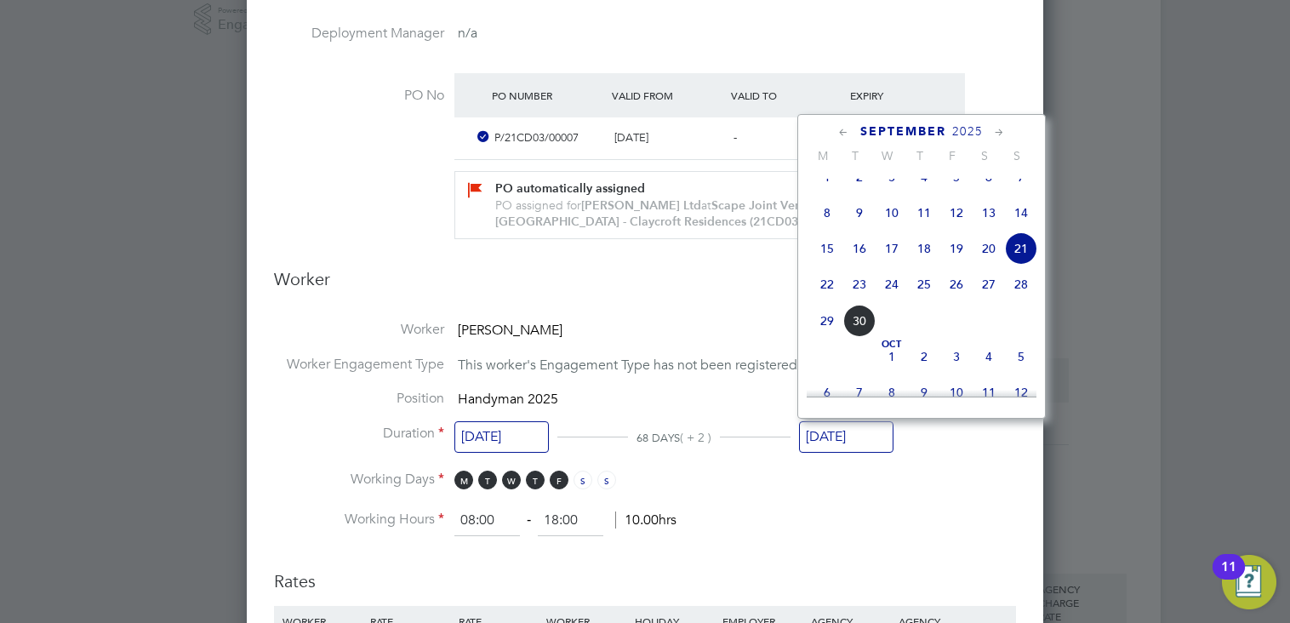
click at [995, 134] on icon at bounding box center [1000, 132] width 16 height 19
click at [987, 261] on span "18" at bounding box center [989, 245] width 32 height 32
type input "[DATE]"
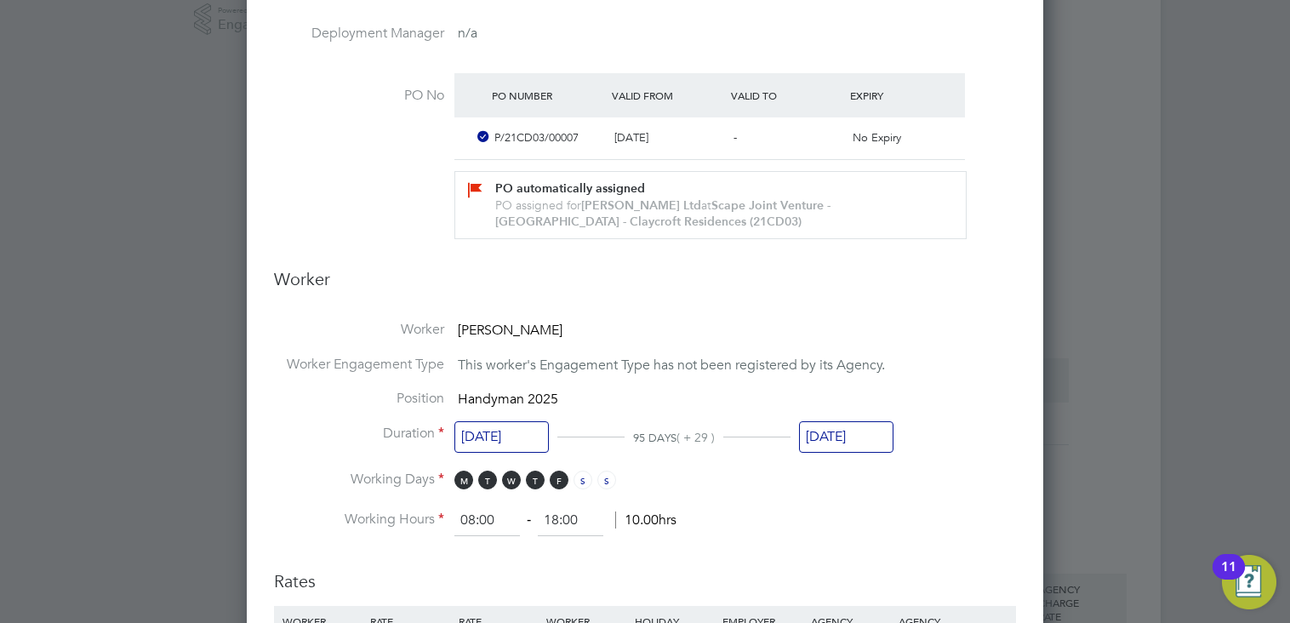
drag, startPoint x: 1287, startPoint y: 352, endPoint x: 1285, endPoint y: 483, distance: 130.2
click at [1285, 483] on div at bounding box center [645, 311] width 1290 height 623
click at [985, 528] on li "Working Hours 08:00 ‐ 18:00 10.00hrs" at bounding box center [645, 521] width 742 height 31
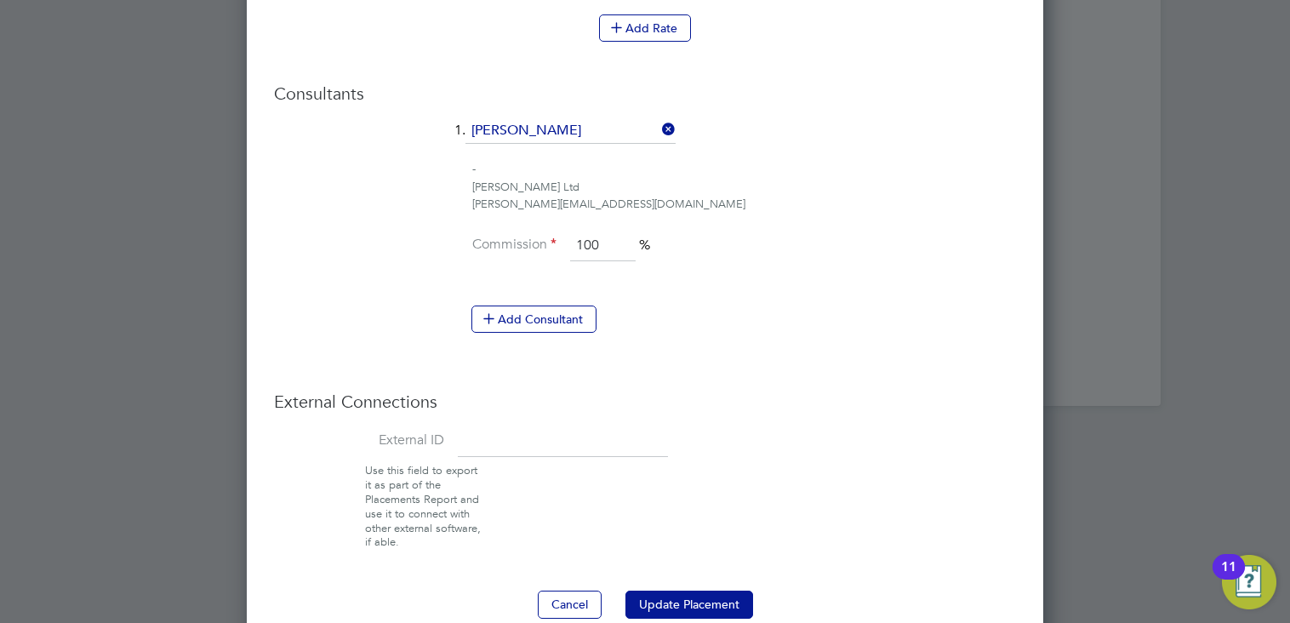
scroll to position [1420, 0]
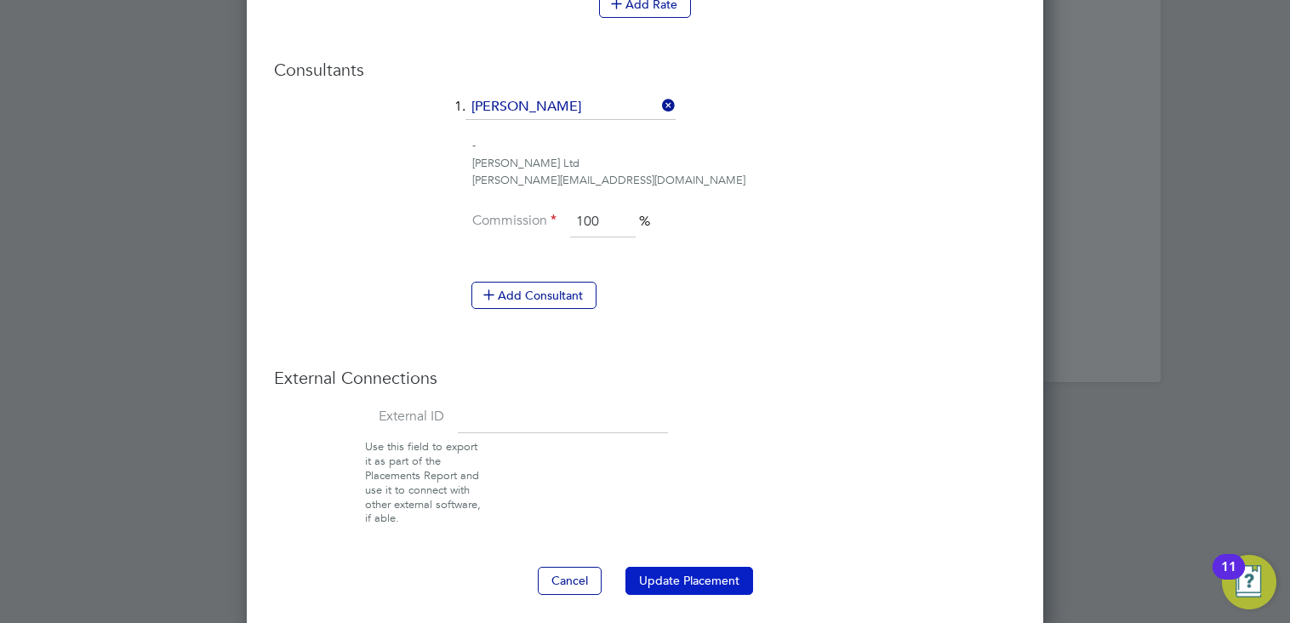
click at [722, 571] on button "Update Placement" at bounding box center [690, 580] width 128 height 27
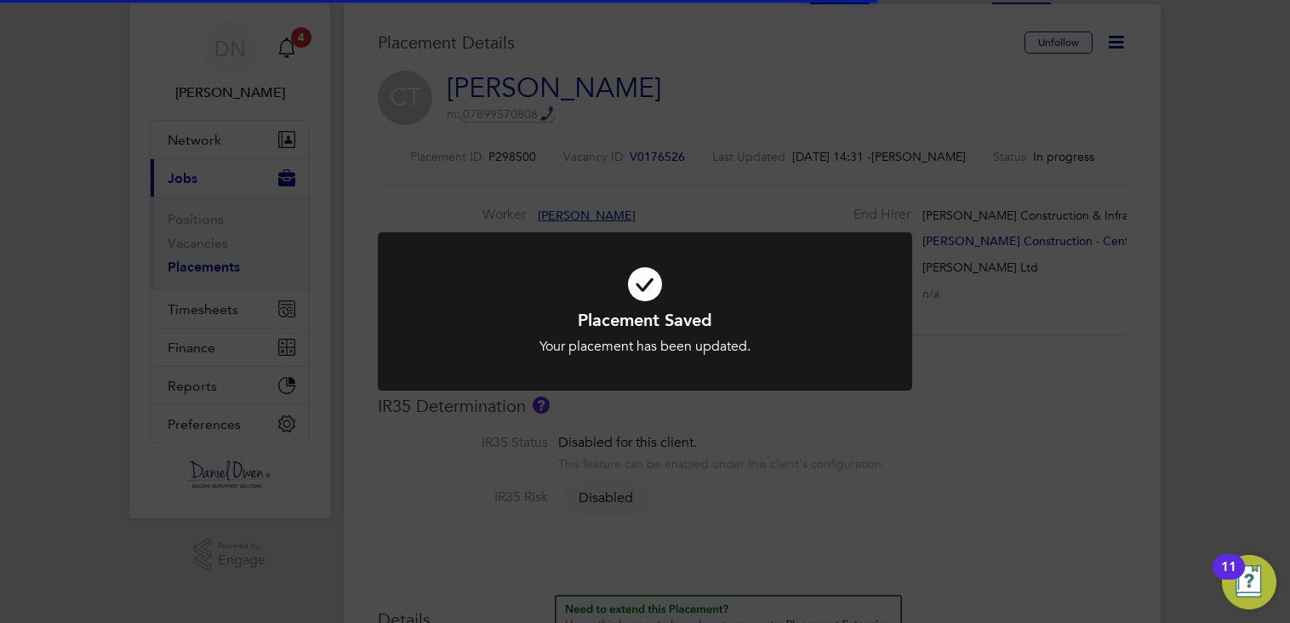
scroll to position [8, 9]
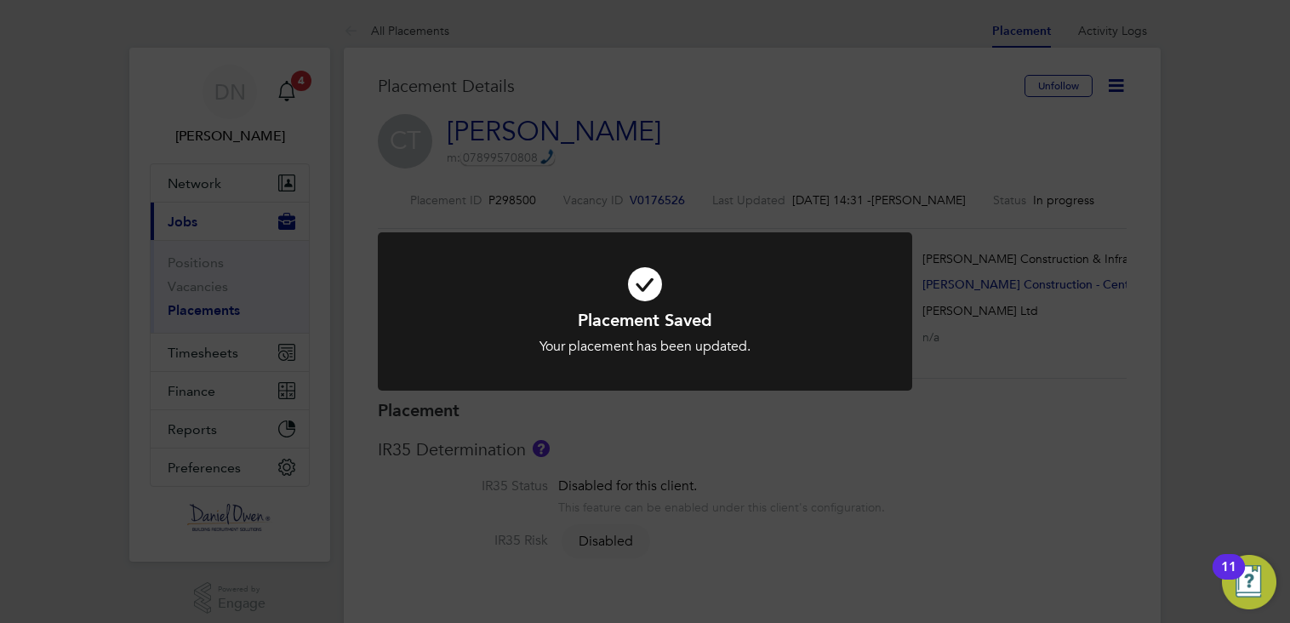
click at [208, 350] on div "Placement Saved Your placement has been updated. Cancel Okay" at bounding box center [645, 311] width 1290 height 623
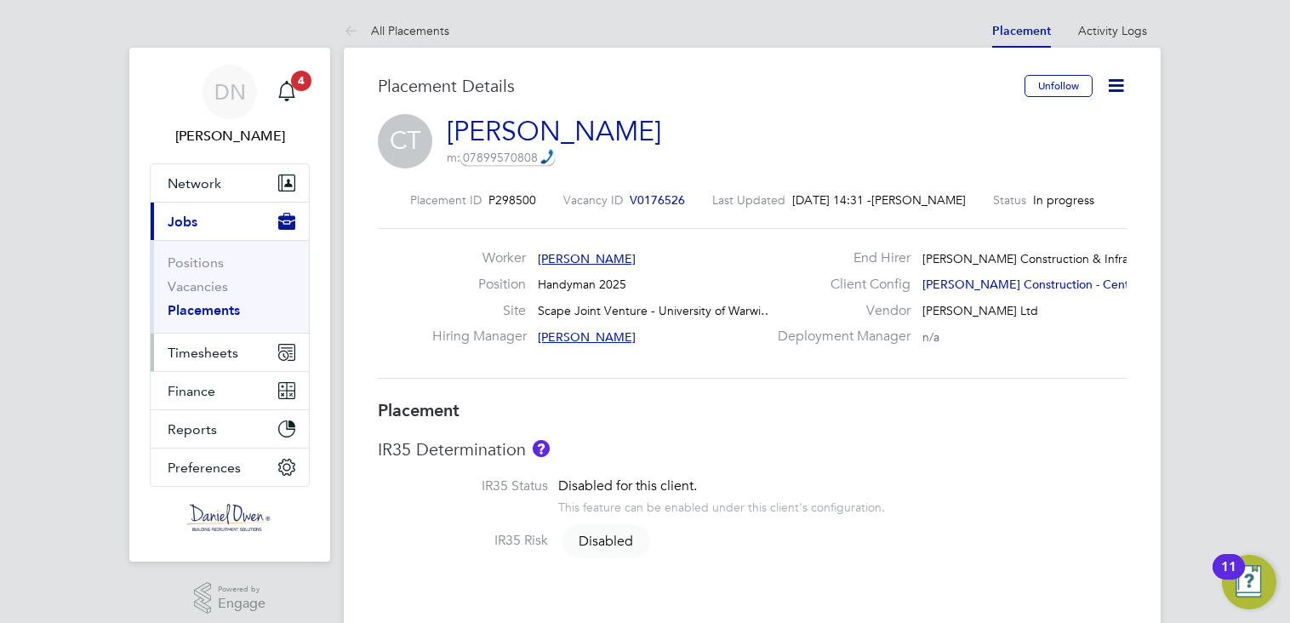
click at [208, 350] on span "Timesheets" at bounding box center [203, 353] width 71 height 16
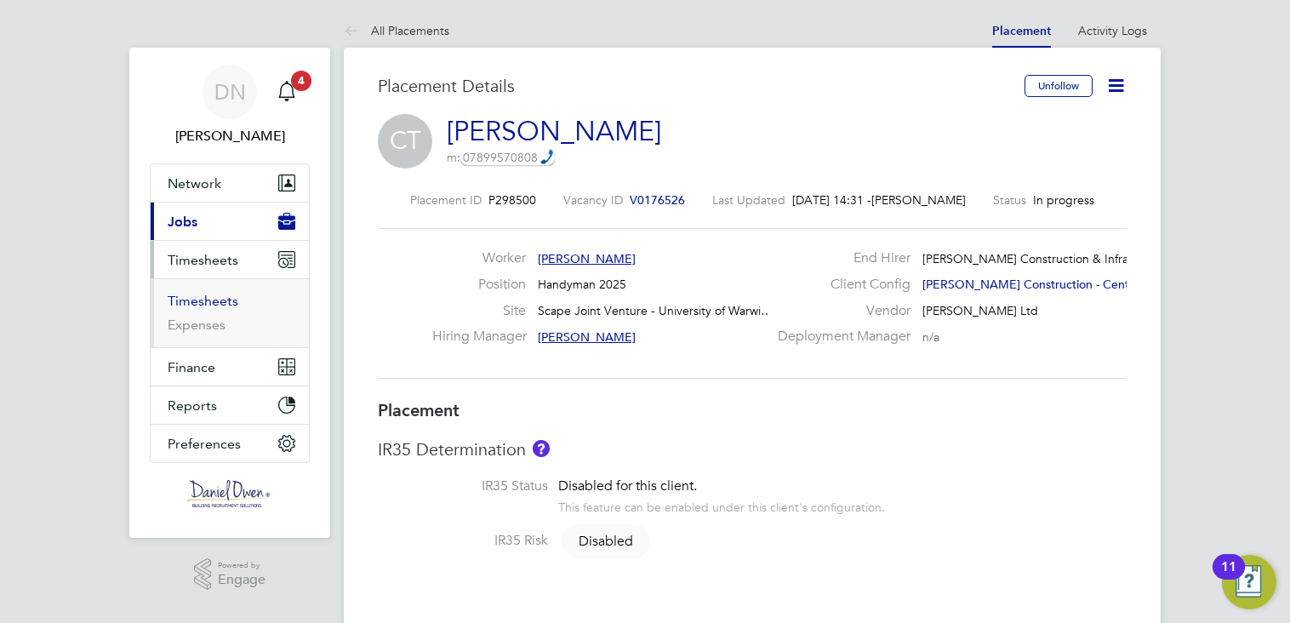
click at [208, 296] on link "Timesheets" at bounding box center [203, 301] width 71 height 16
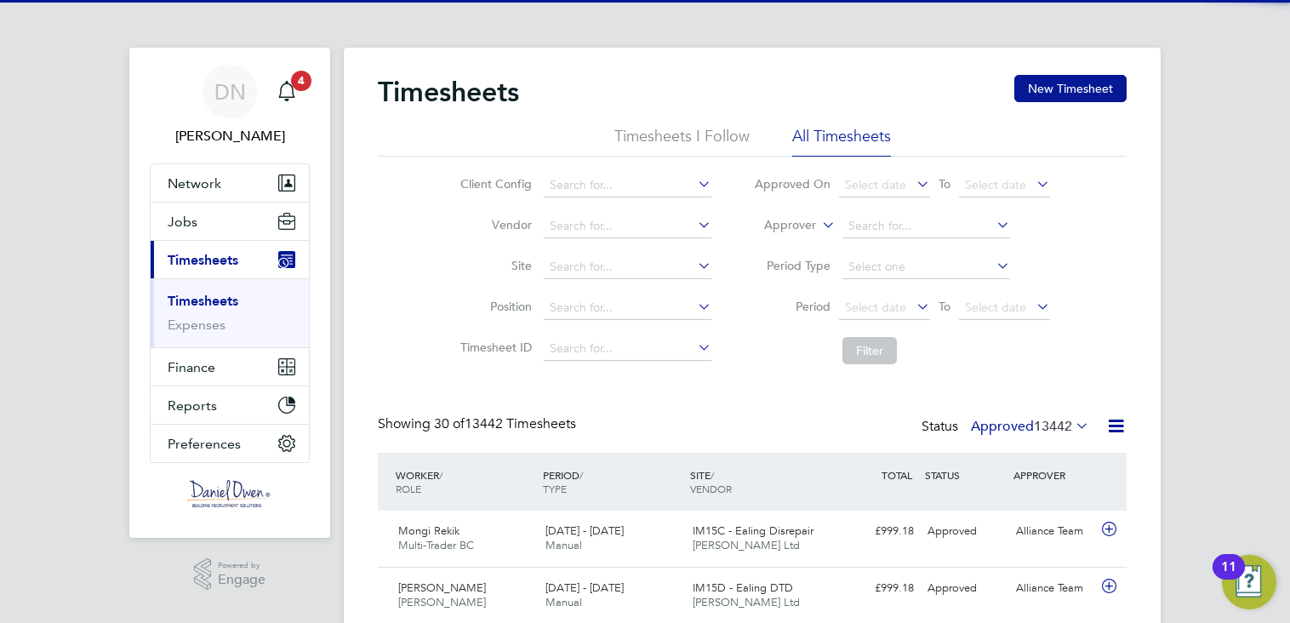
scroll to position [43, 148]
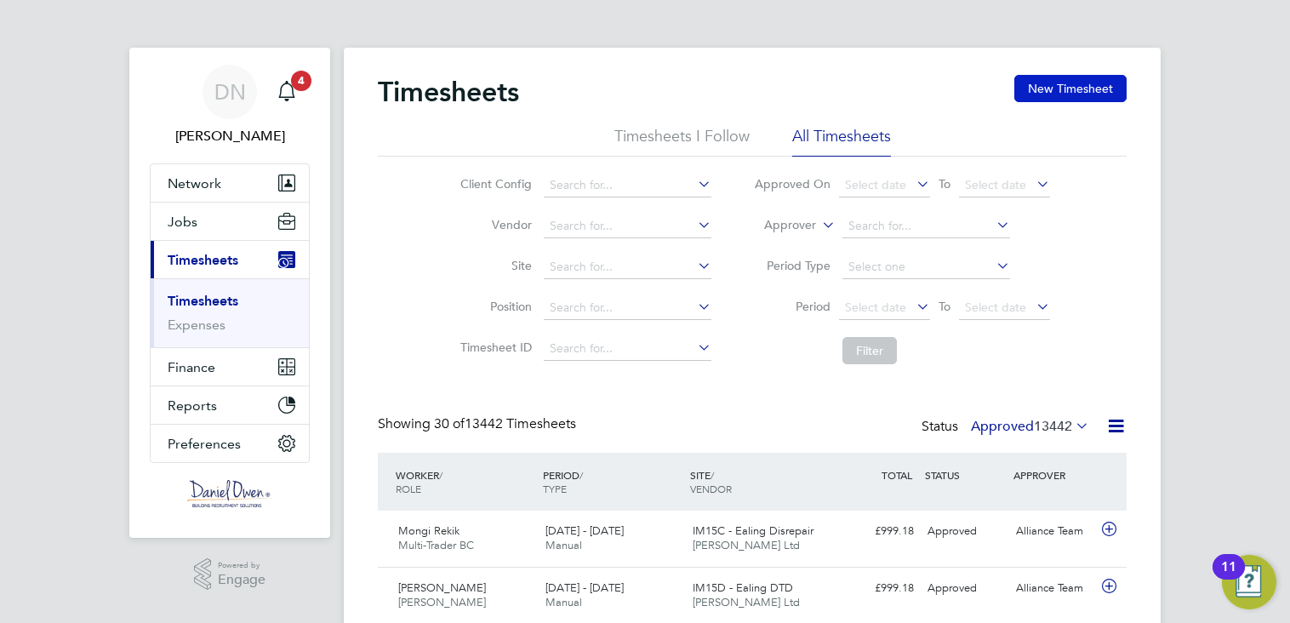
click at [1052, 80] on button "New Timesheet" at bounding box center [1071, 88] width 112 height 27
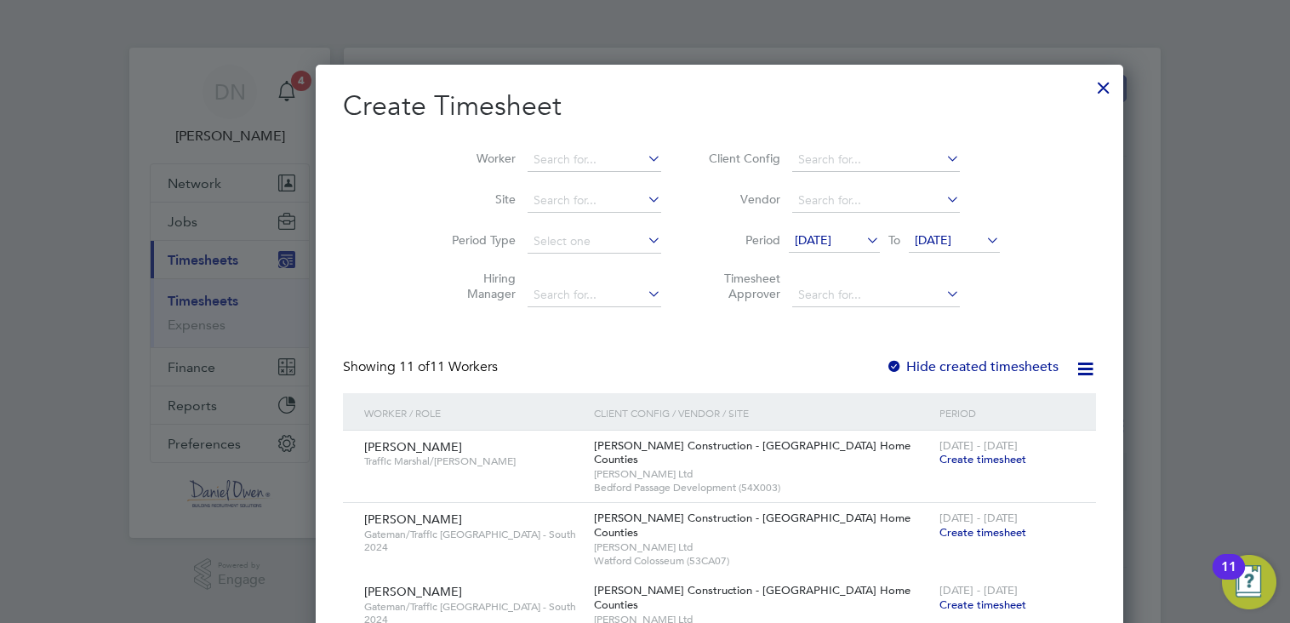
click at [983, 244] on icon at bounding box center [983, 240] width 0 height 24
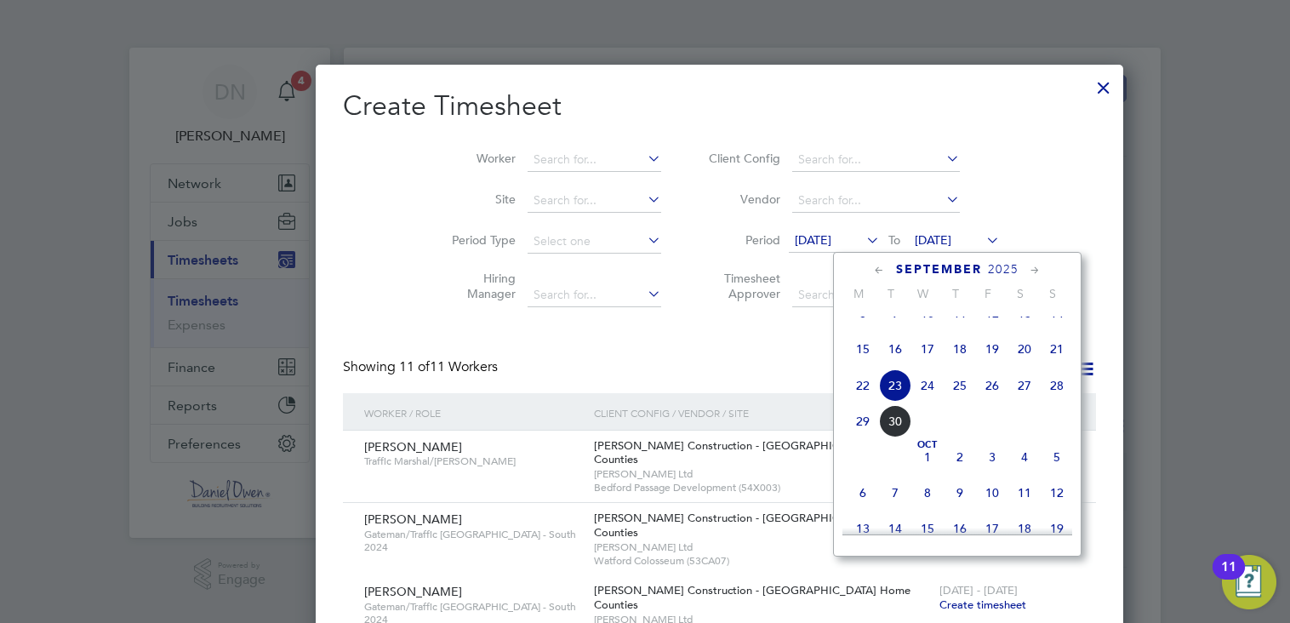
click at [1056, 402] on span "28" at bounding box center [1057, 385] width 32 height 32
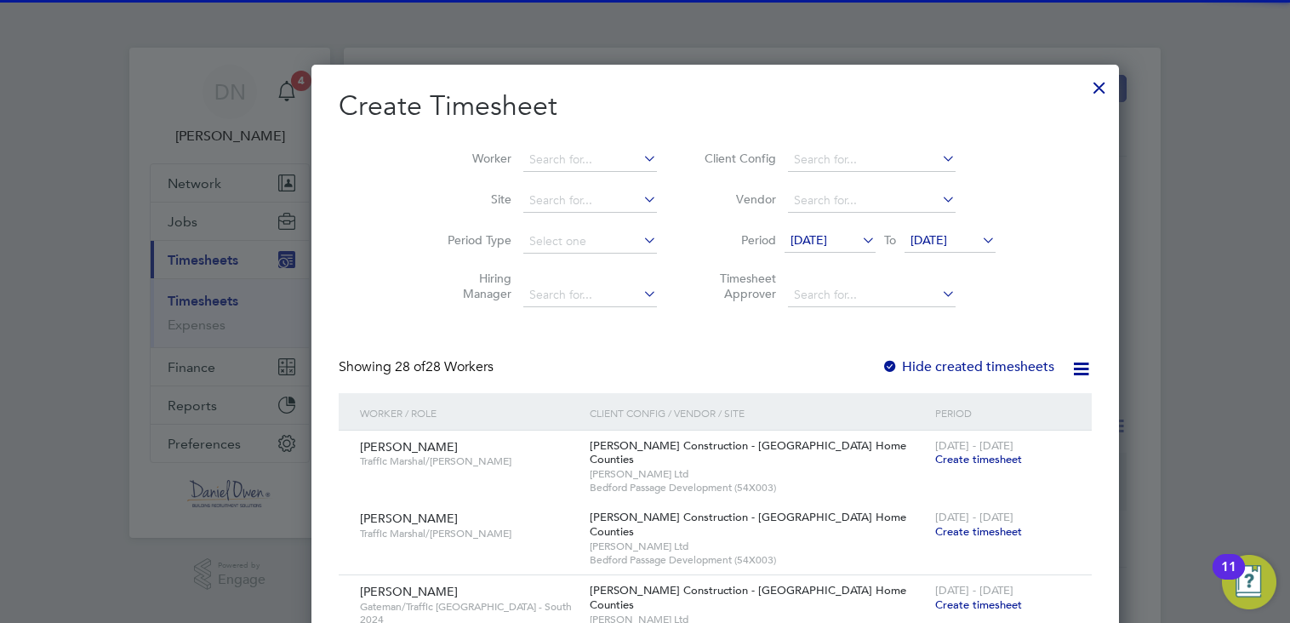
click at [882, 363] on label "Hide created timesheets" at bounding box center [968, 366] width 173 height 17
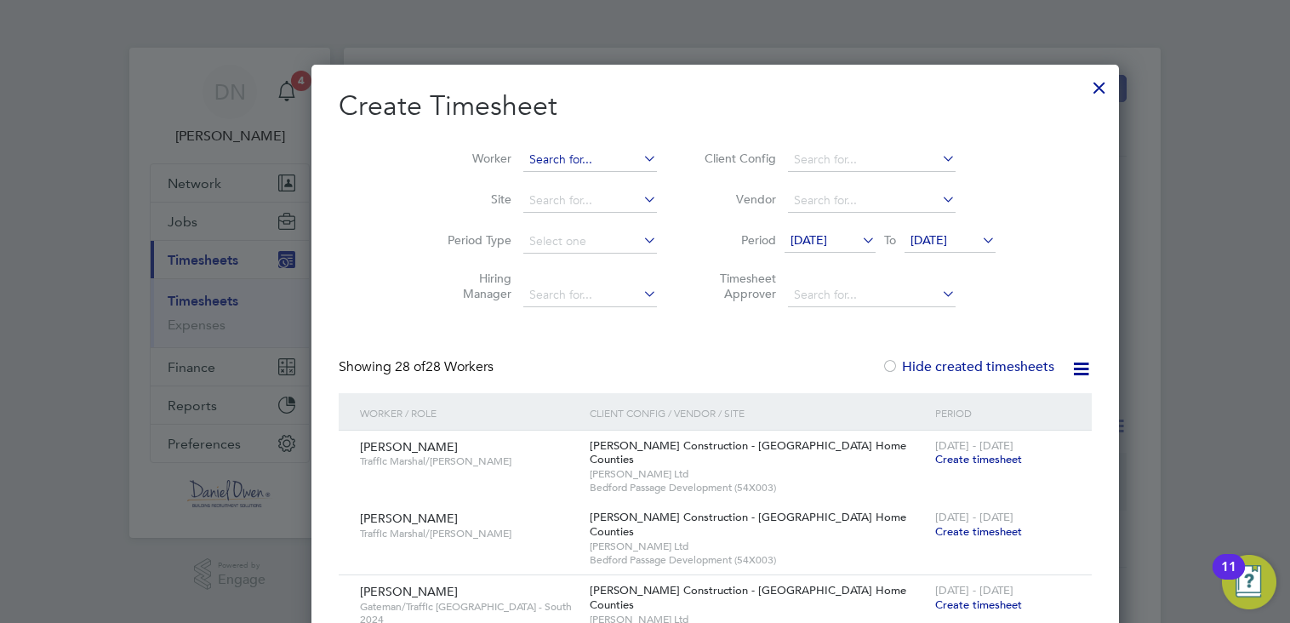
click at [523, 163] on input at bounding box center [590, 160] width 134 height 24
click at [491, 173] on li "[PERSON_NAME] [PERSON_NAME]" at bounding box center [526, 182] width 147 height 23
type input "[PERSON_NAME]"
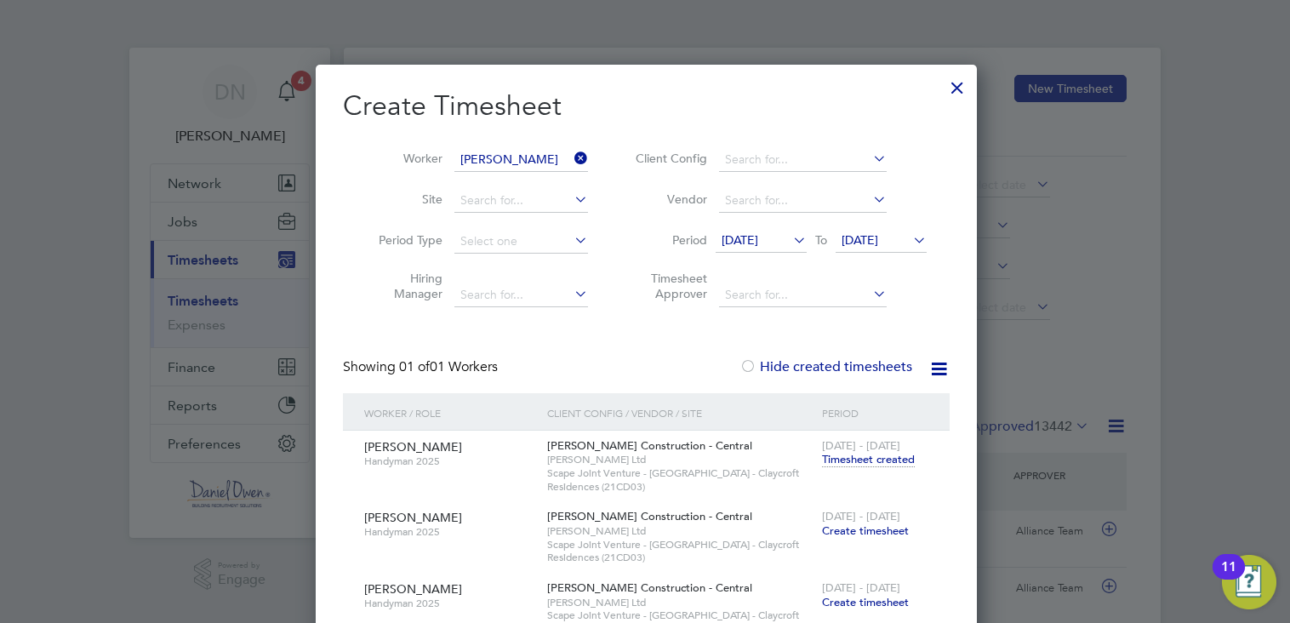
click at [858, 529] on span "Create timesheet" at bounding box center [865, 530] width 87 height 14
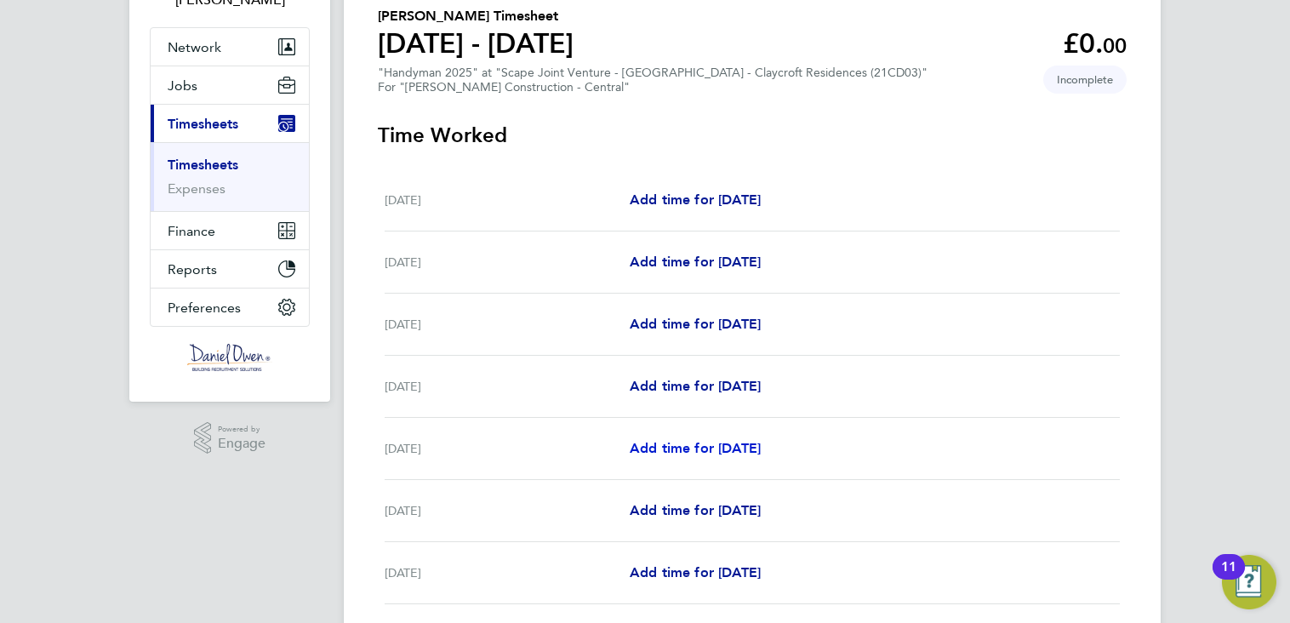
click at [702, 445] on span "Add time for [DATE]" at bounding box center [695, 448] width 131 height 16
select select "60"
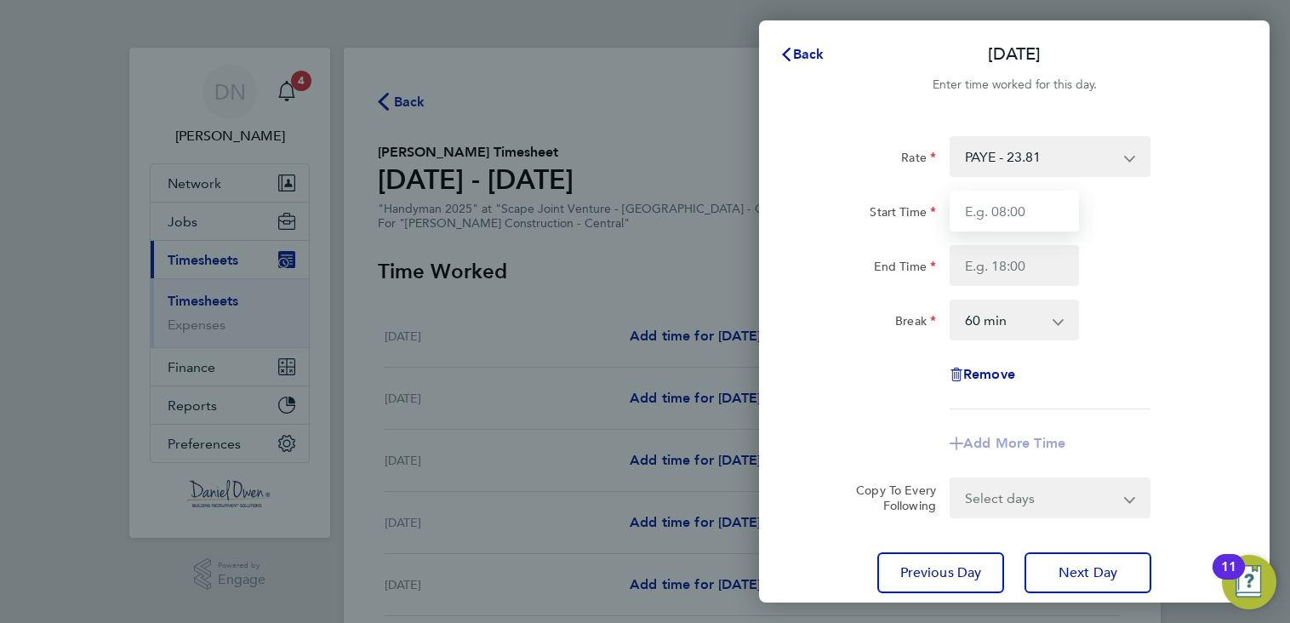
click at [1038, 215] on input "Start Time" at bounding box center [1014, 211] width 129 height 41
type input "07:30"
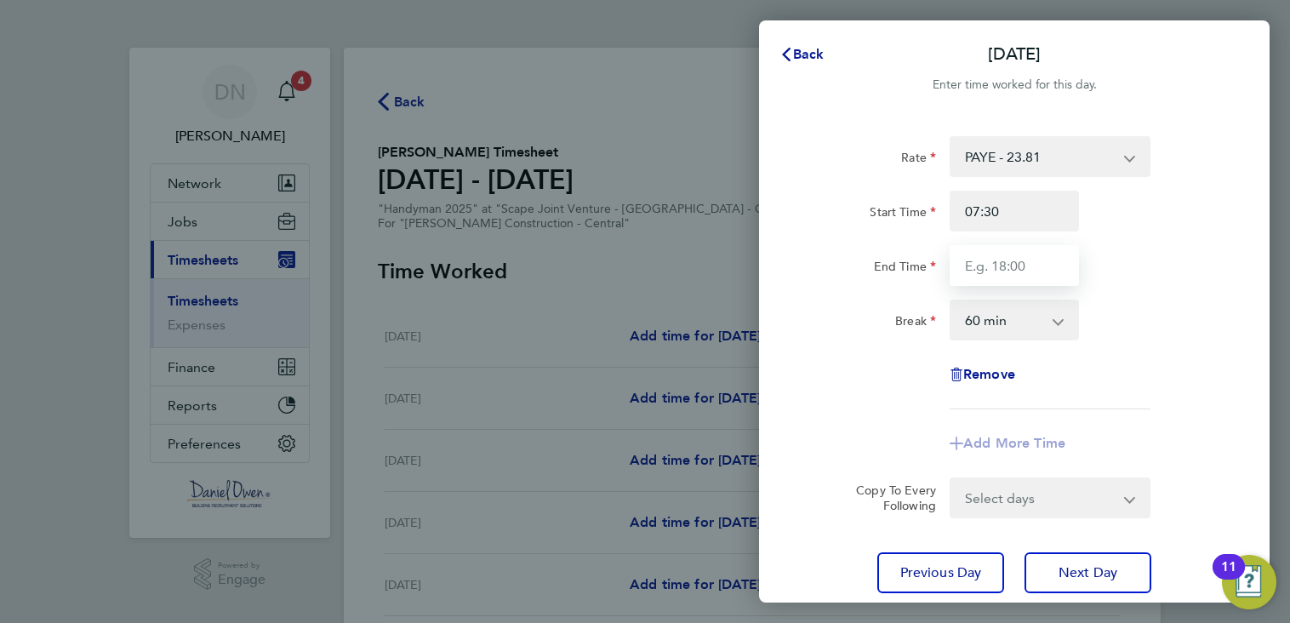
type input "16:30"
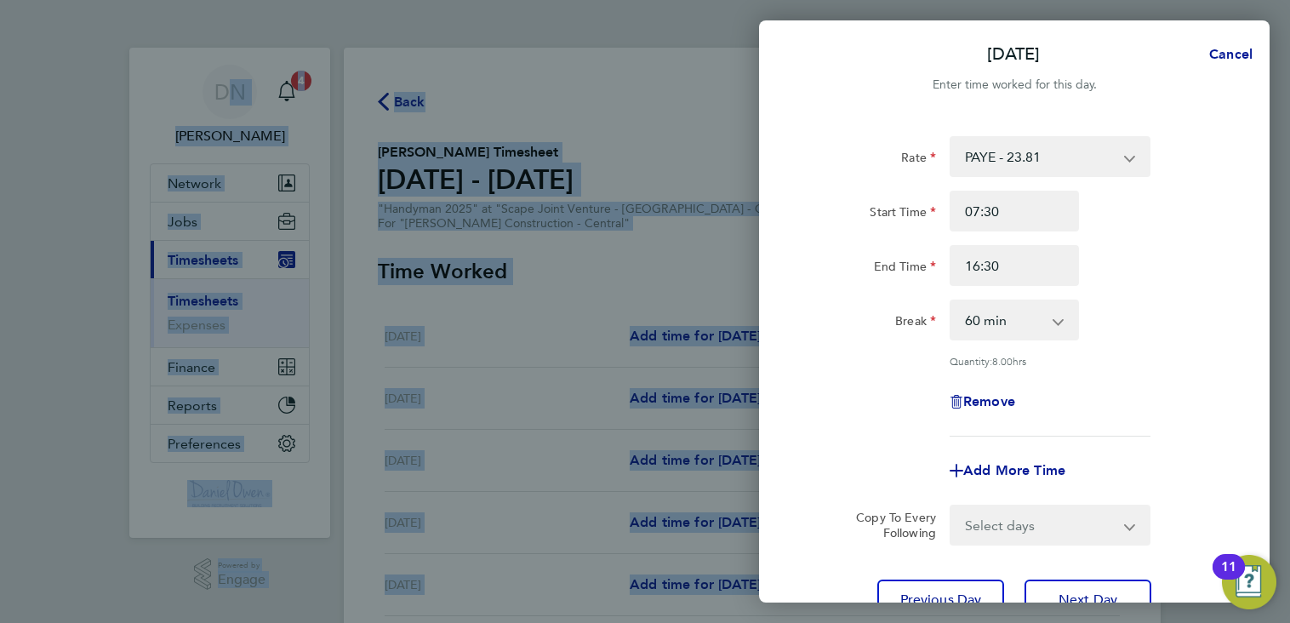
drag, startPoint x: 1287, startPoint y: 265, endPoint x: 1292, endPoint y: 306, distance: 42.0
click at [1288, 0] on html "DN [PERSON_NAME] Notifications 4 Applications: Network Team Members Businesses …" at bounding box center [645, 0] width 1290 height 0
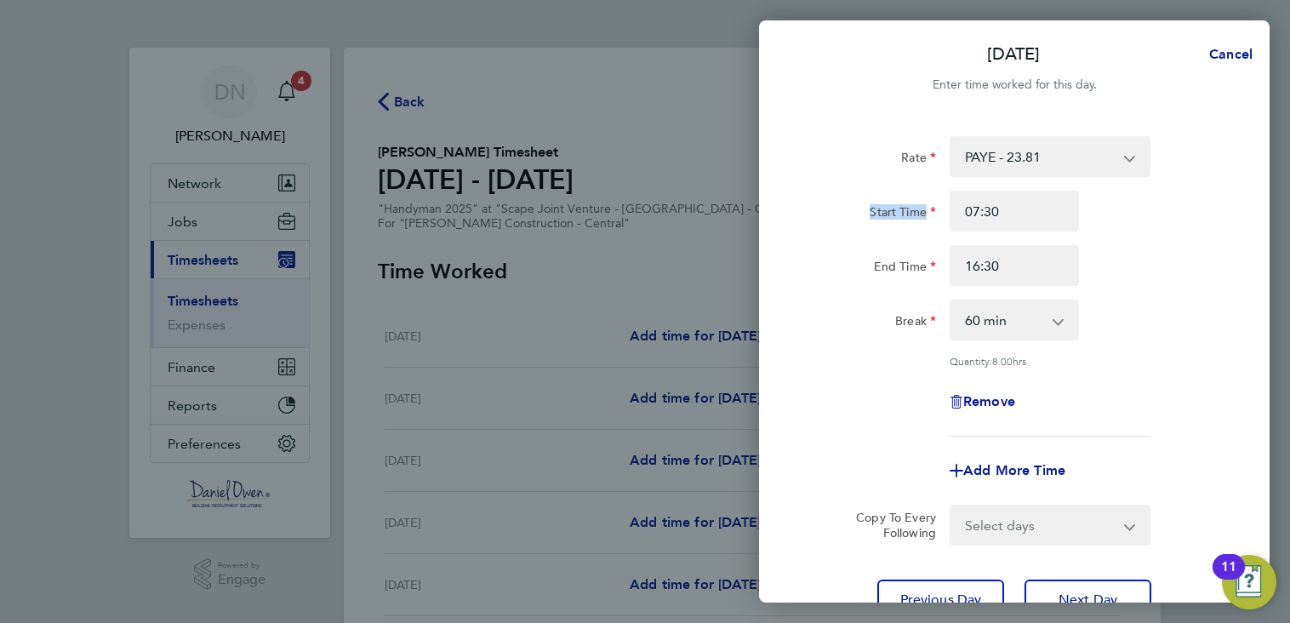
drag, startPoint x: 1183, startPoint y: 217, endPoint x: 1148, endPoint y: 161, distance: 66.1
click at [1148, 161] on div "Rate PAYE - 23.81 Weekday - 23.81 Overtime - 34.42 Start Time 07:30 End Time 16…" at bounding box center [1014, 286] width 415 height 300
click at [1074, 593] on span "Next Day" at bounding box center [1088, 600] width 59 height 17
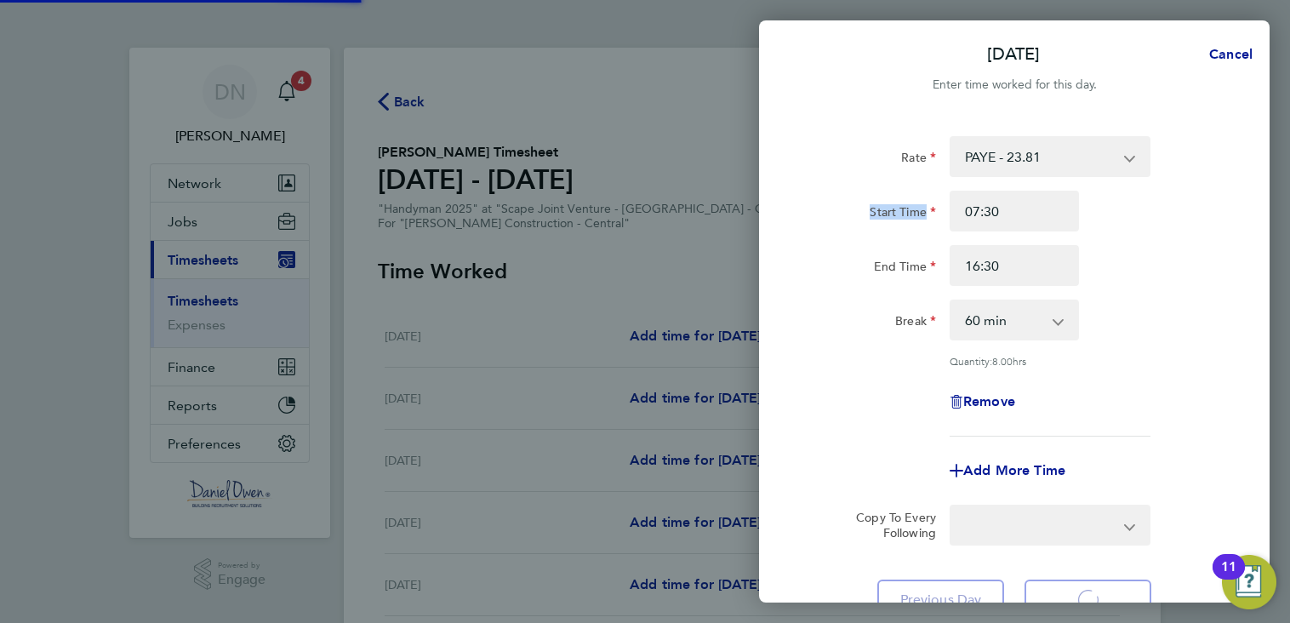
select select "60"
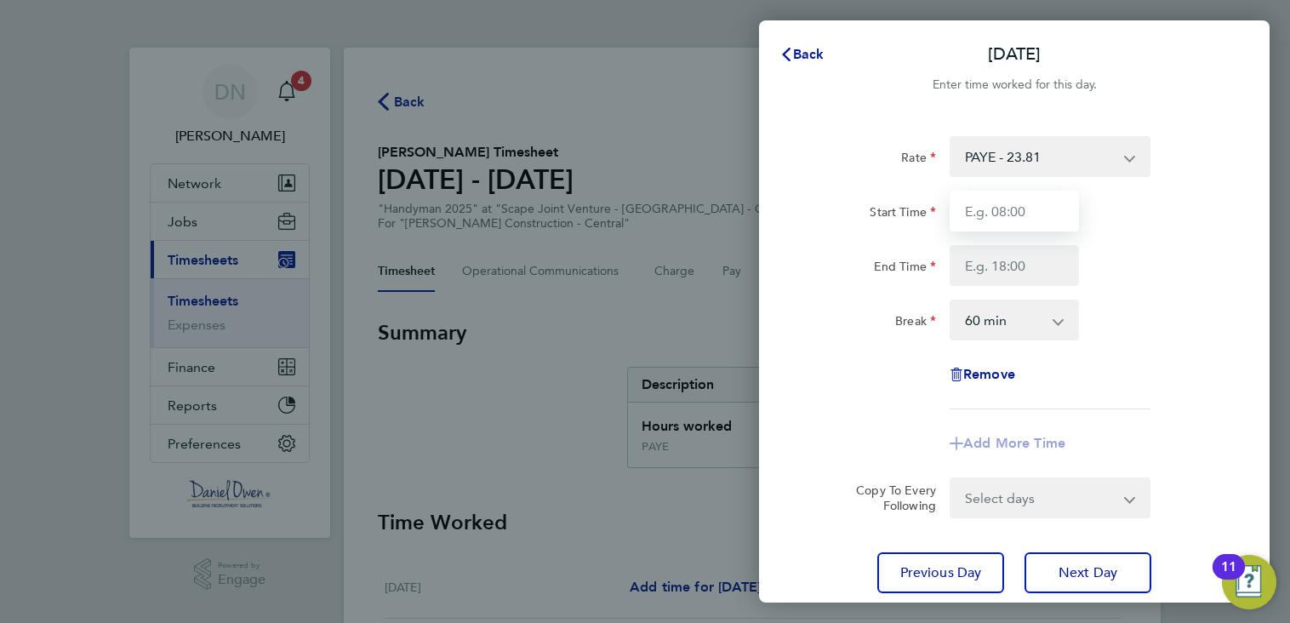
click at [1007, 201] on input "Start Time" at bounding box center [1014, 211] width 129 height 41
type input "07:30"
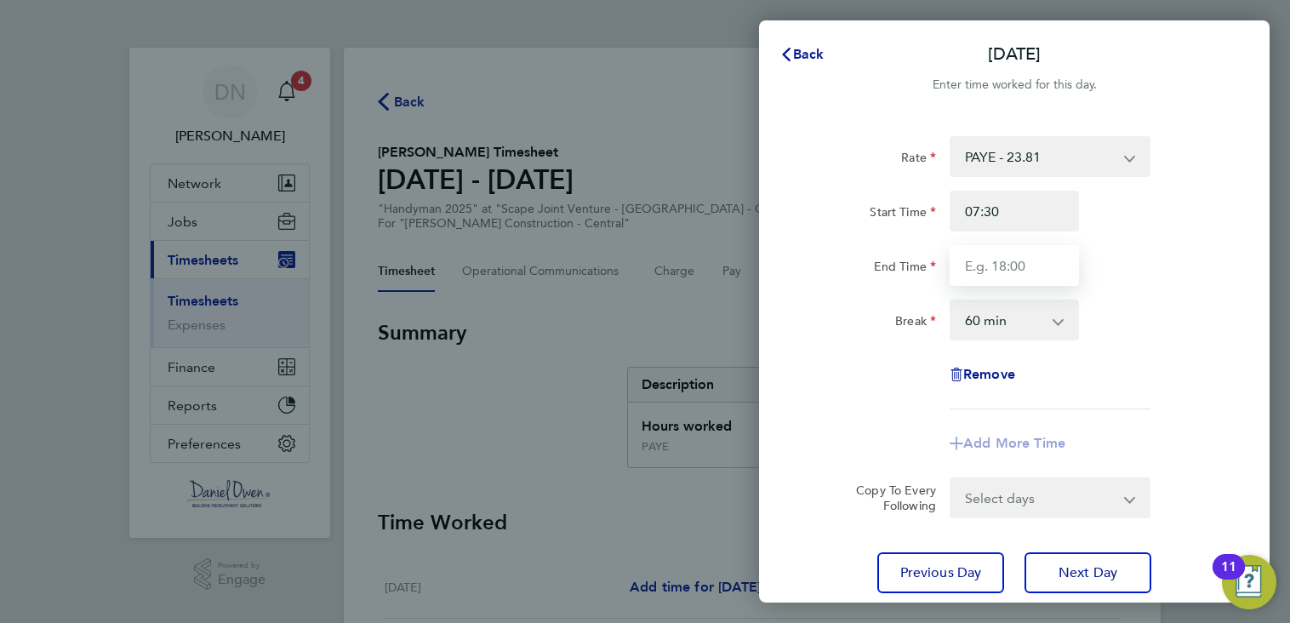
type input "16:30"
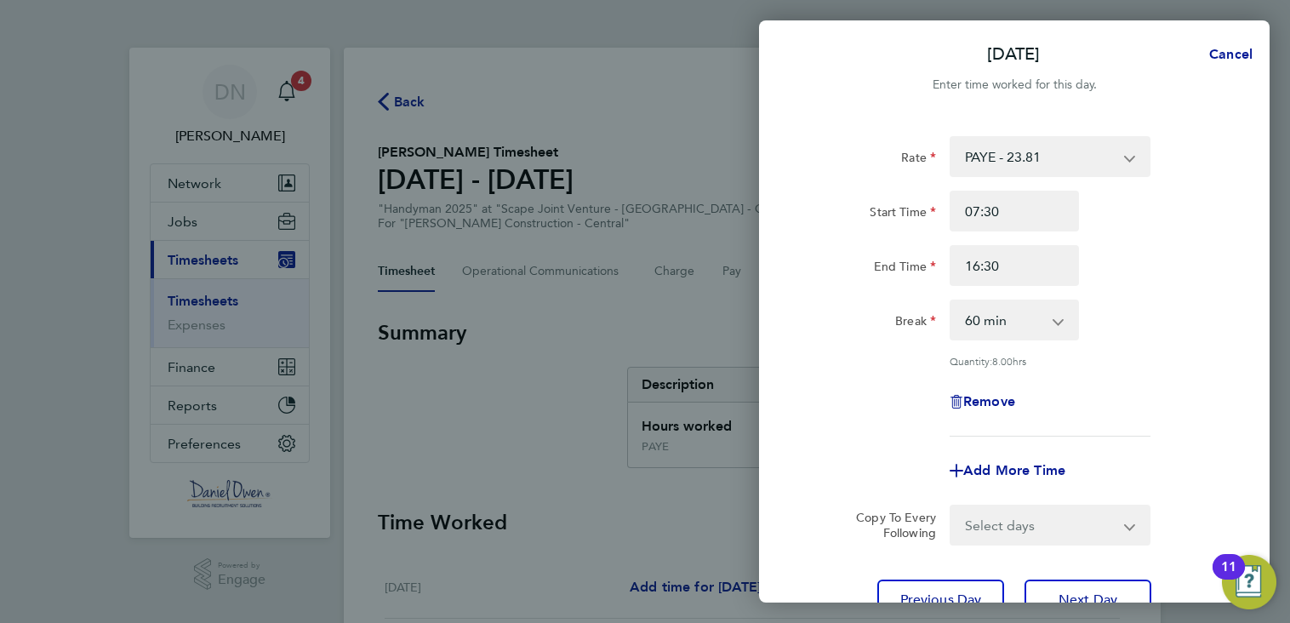
click at [1011, 330] on select "0 min 15 min 30 min 45 min 60 min 75 min 90 min" at bounding box center [1005, 319] width 106 height 37
select select "0"
click at [952, 301] on select "0 min 15 min 30 min 45 min 60 min 75 min 90 min" at bounding box center [1005, 319] width 106 height 37
click at [1067, 592] on span "Next Day" at bounding box center [1088, 600] width 59 height 17
select select "60"
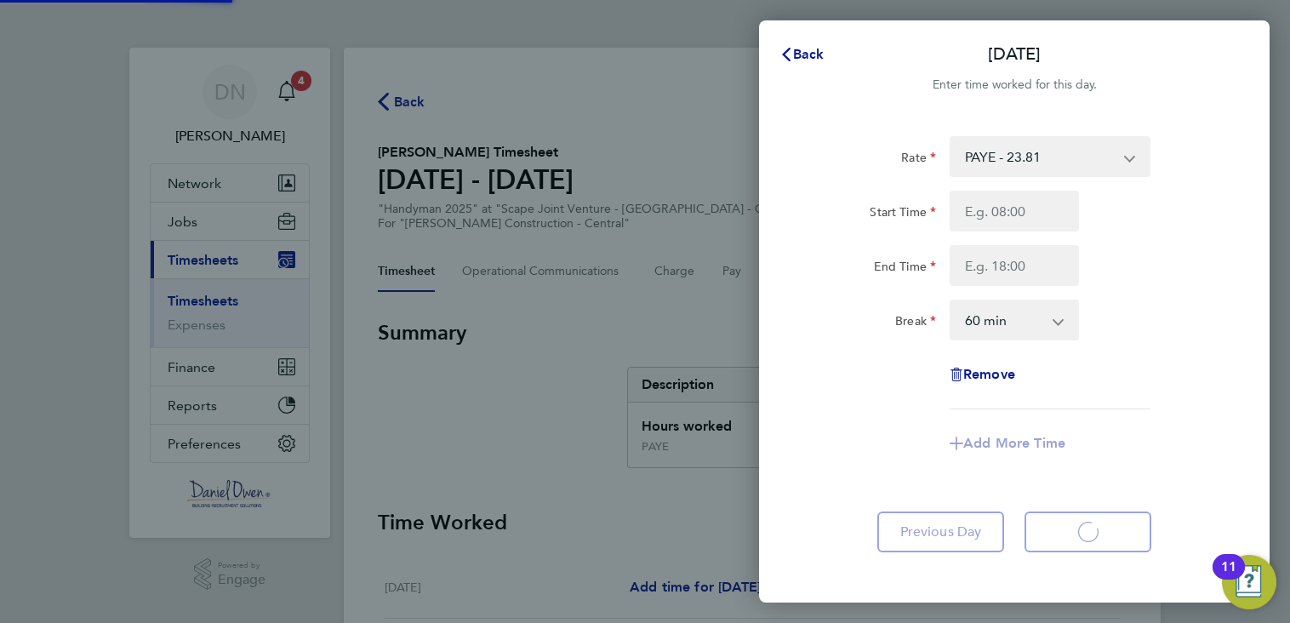
select select "60"
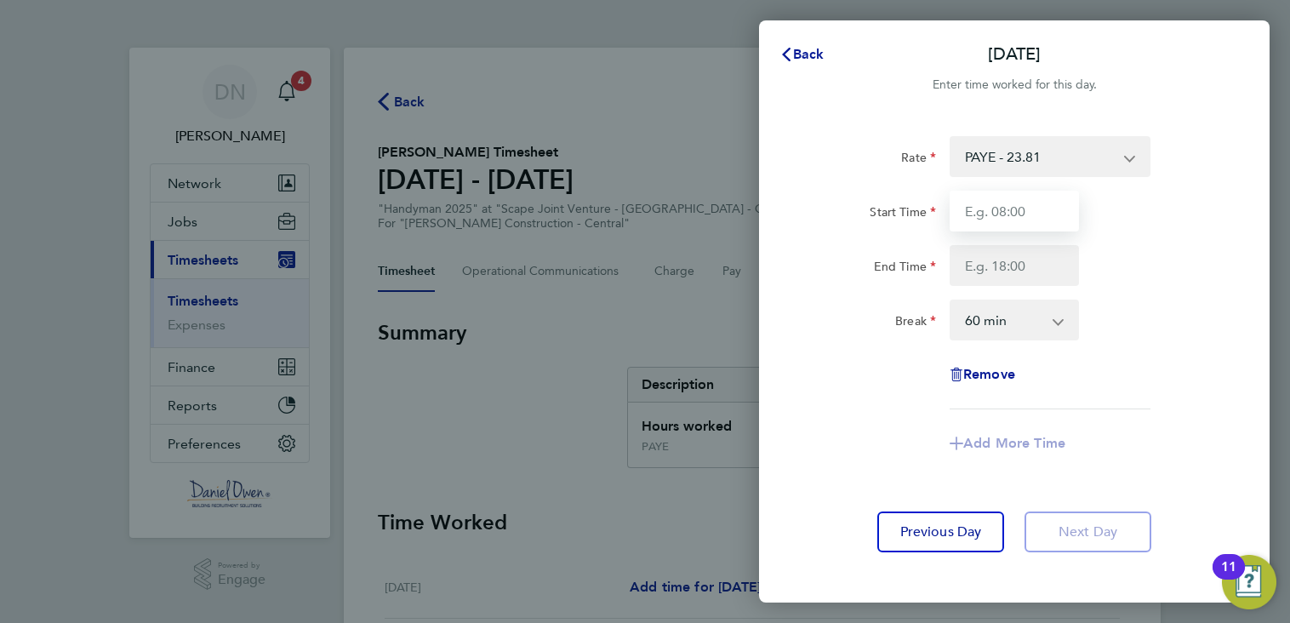
click at [978, 220] on input "Start Time" at bounding box center [1014, 211] width 129 height 41
type input "07:00"
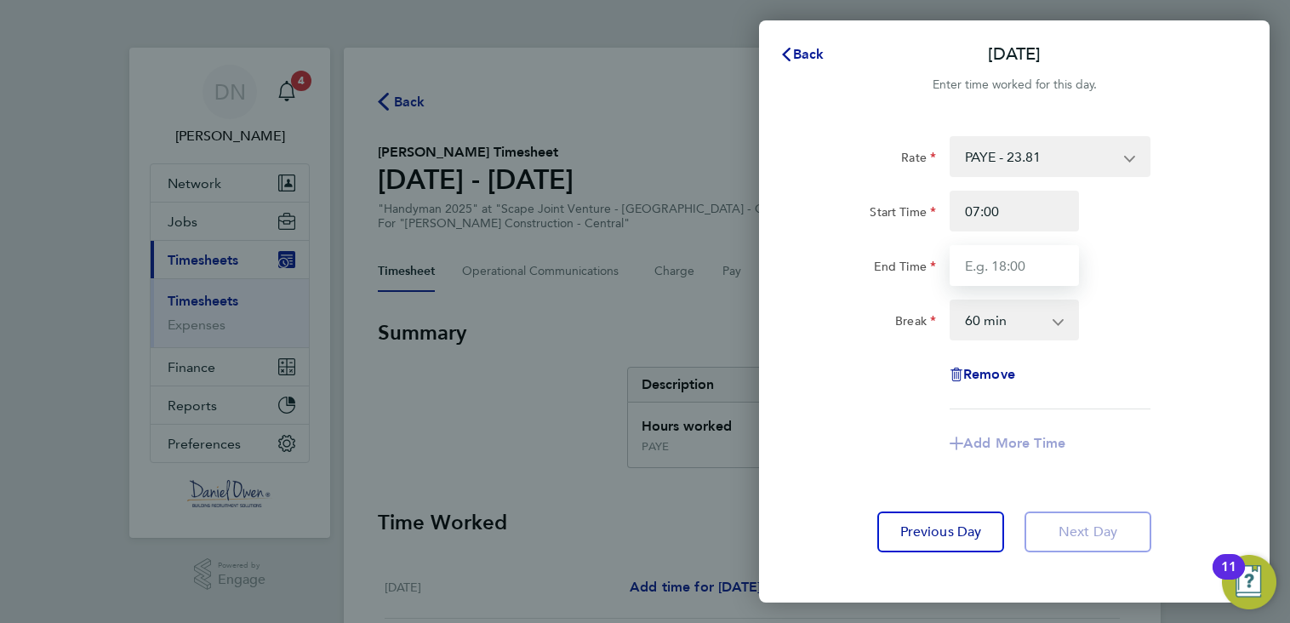
type input "17:00"
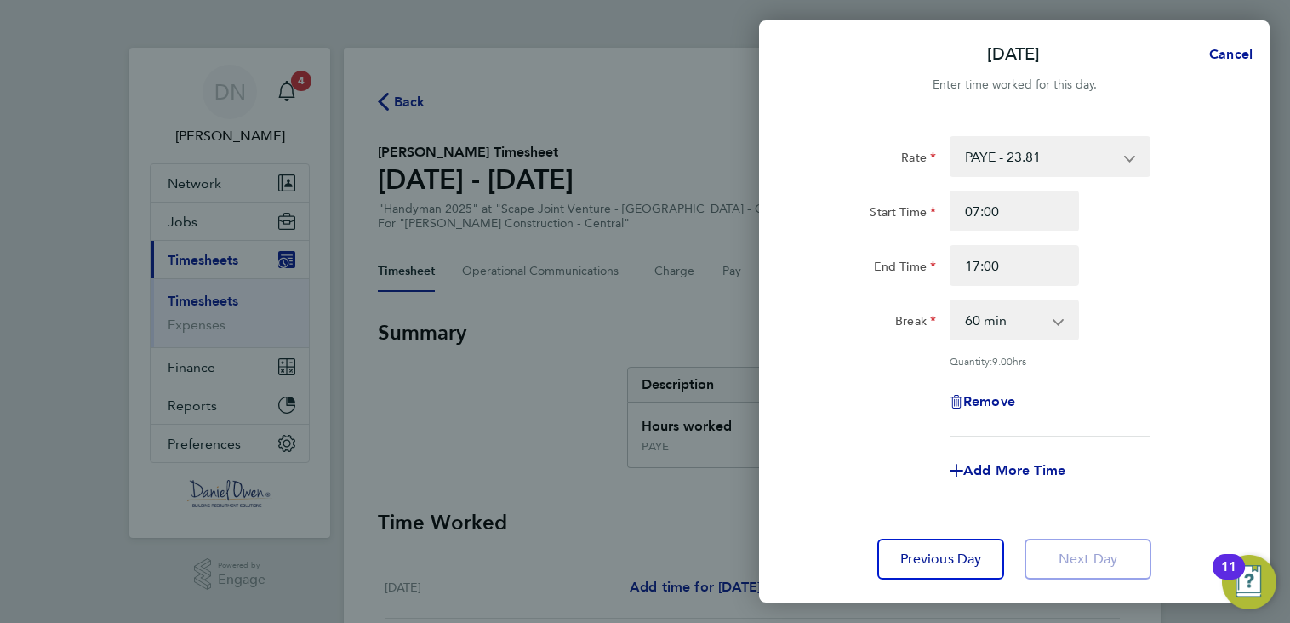
click at [790, 135] on div "Rate PAYE - 23.81 Weekday - 23.81 Overtime - 34.42 Start Time 07:00 End Time 17…" at bounding box center [1014, 358] width 511 height 484
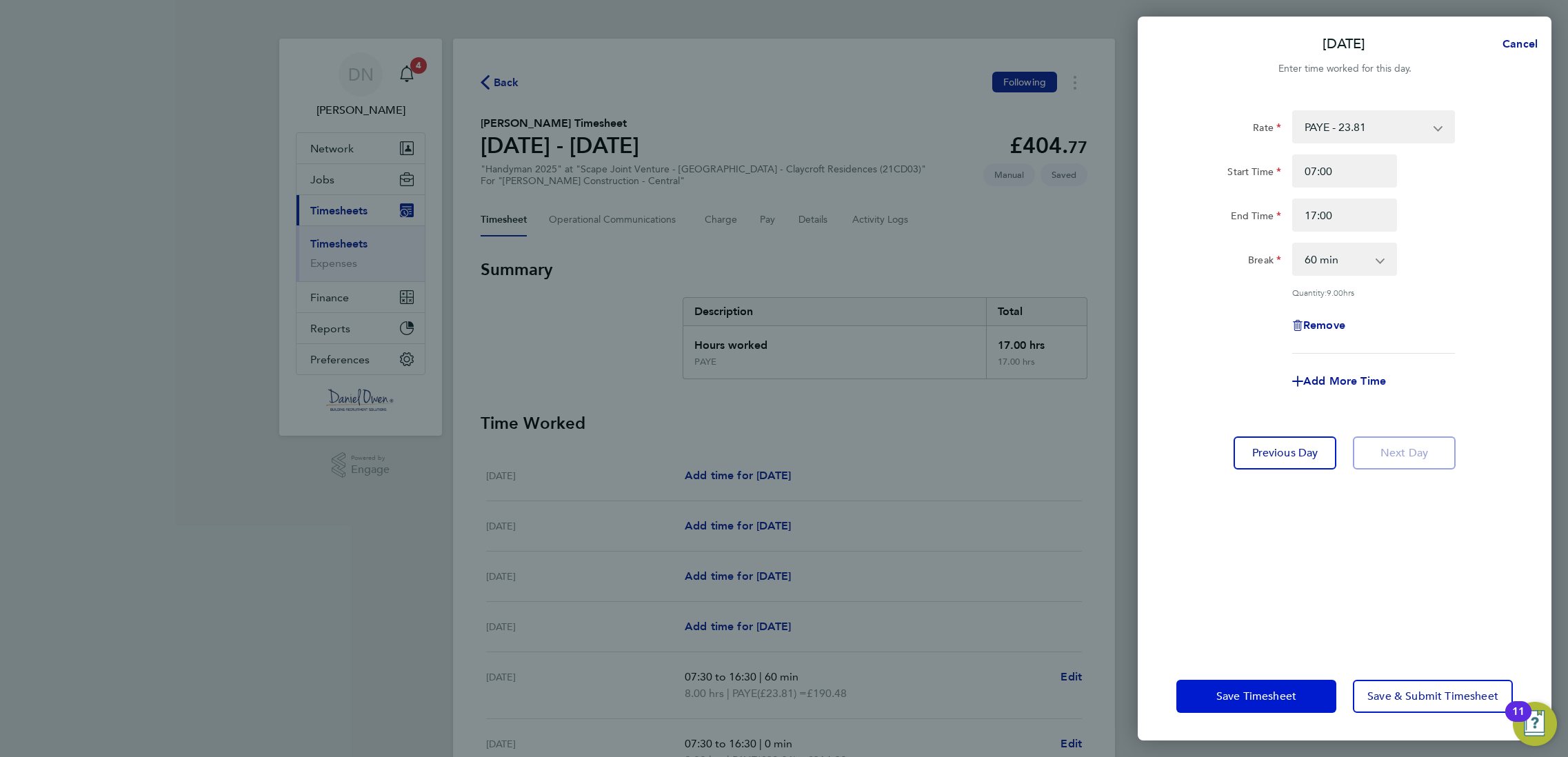
click at [1043, 504] on span "Save Timesheet" at bounding box center [1256, 695] width 80 height 14
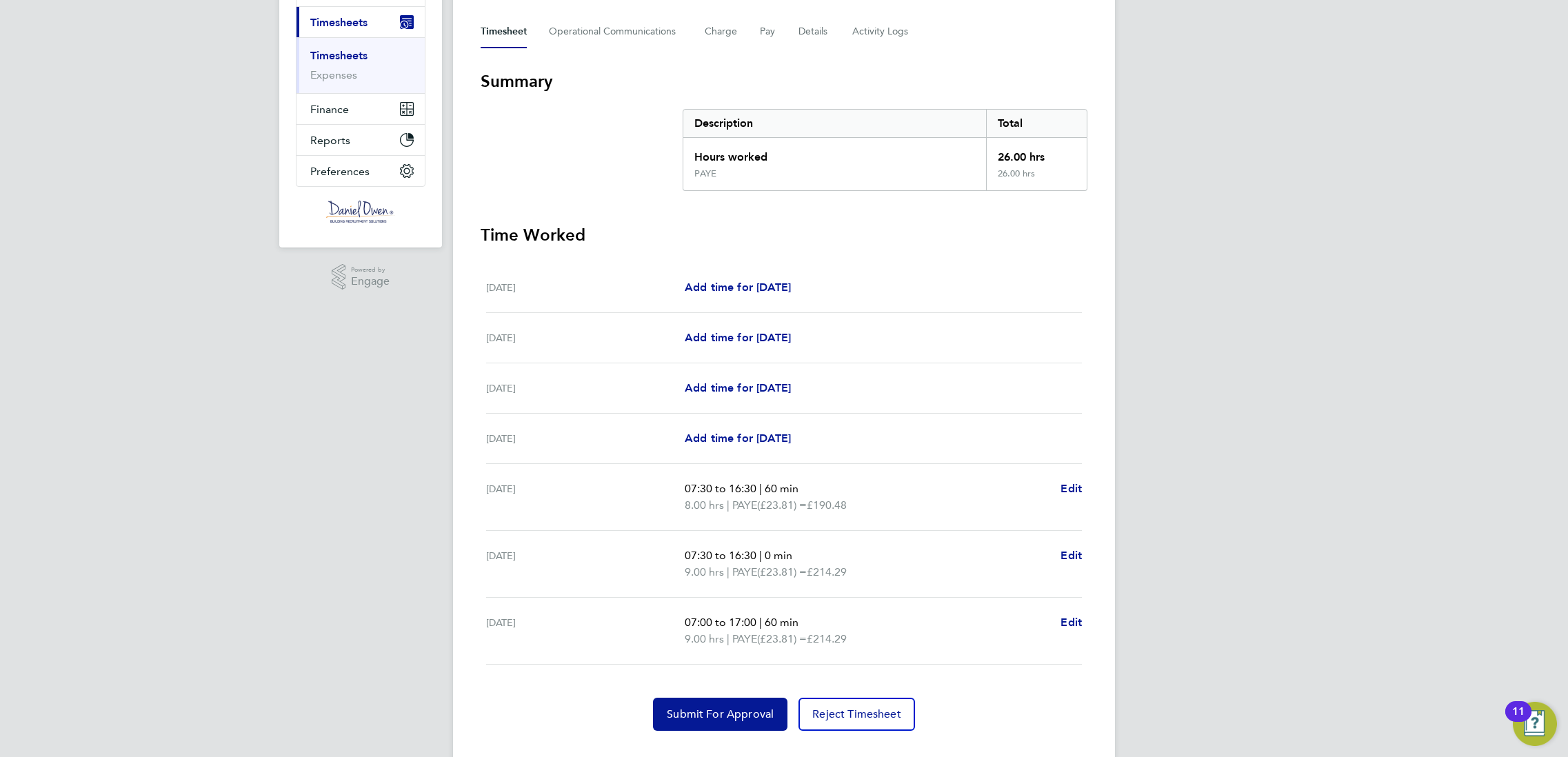
scroll to position [198, 0]
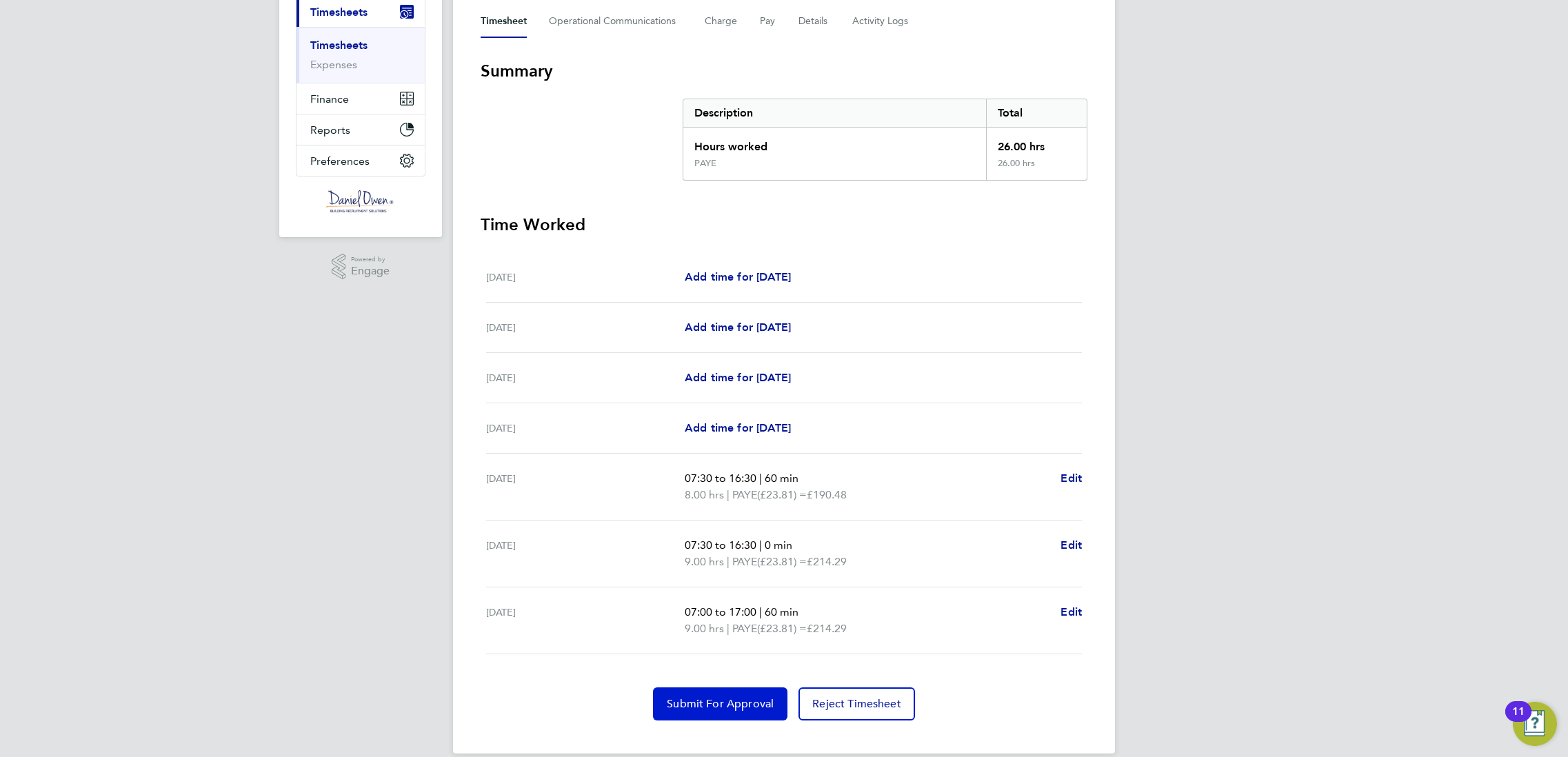
click at [744, 504] on span "Submit For Approval" at bounding box center [720, 704] width 107 height 14
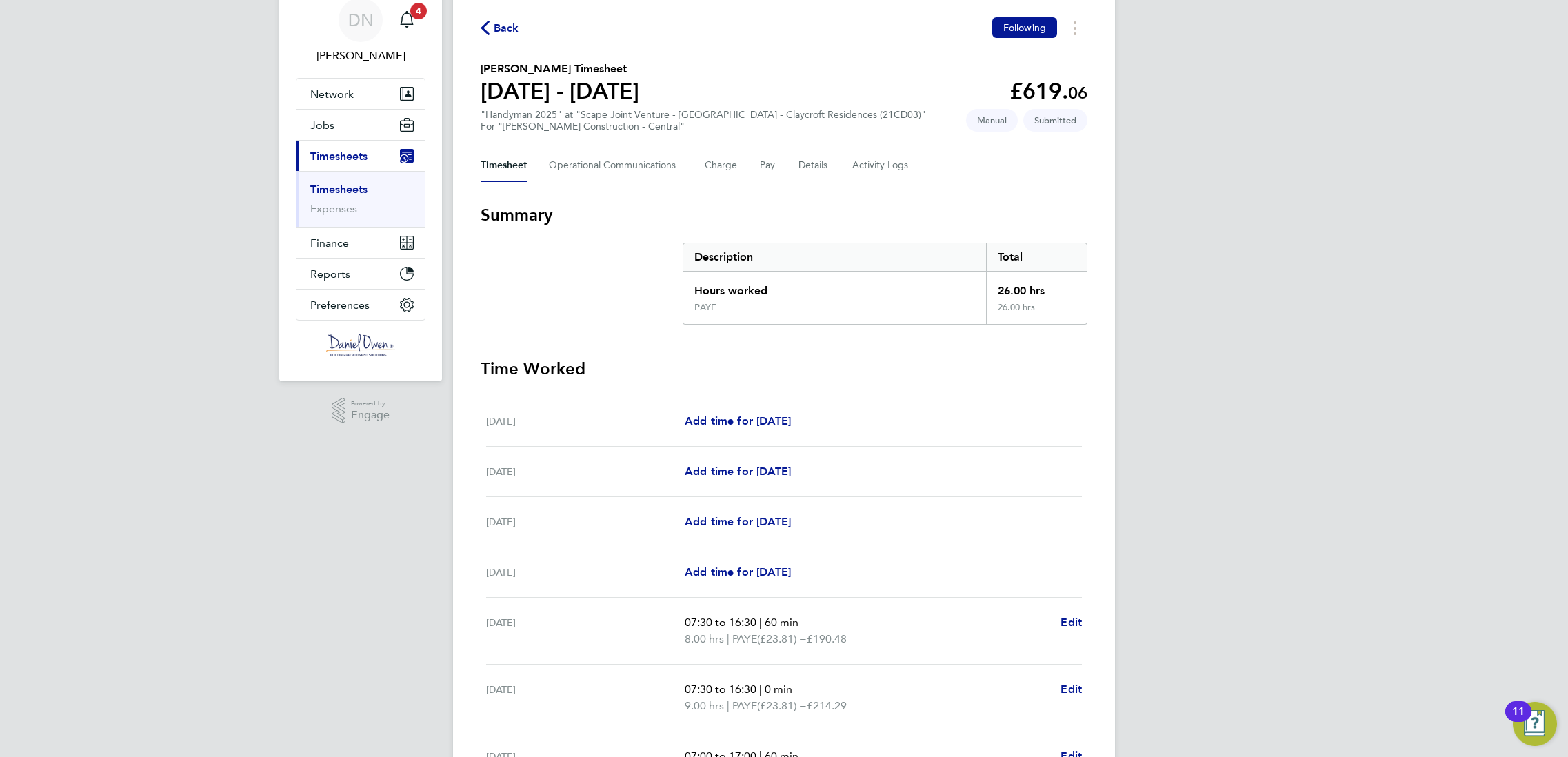
scroll to position [0, 0]
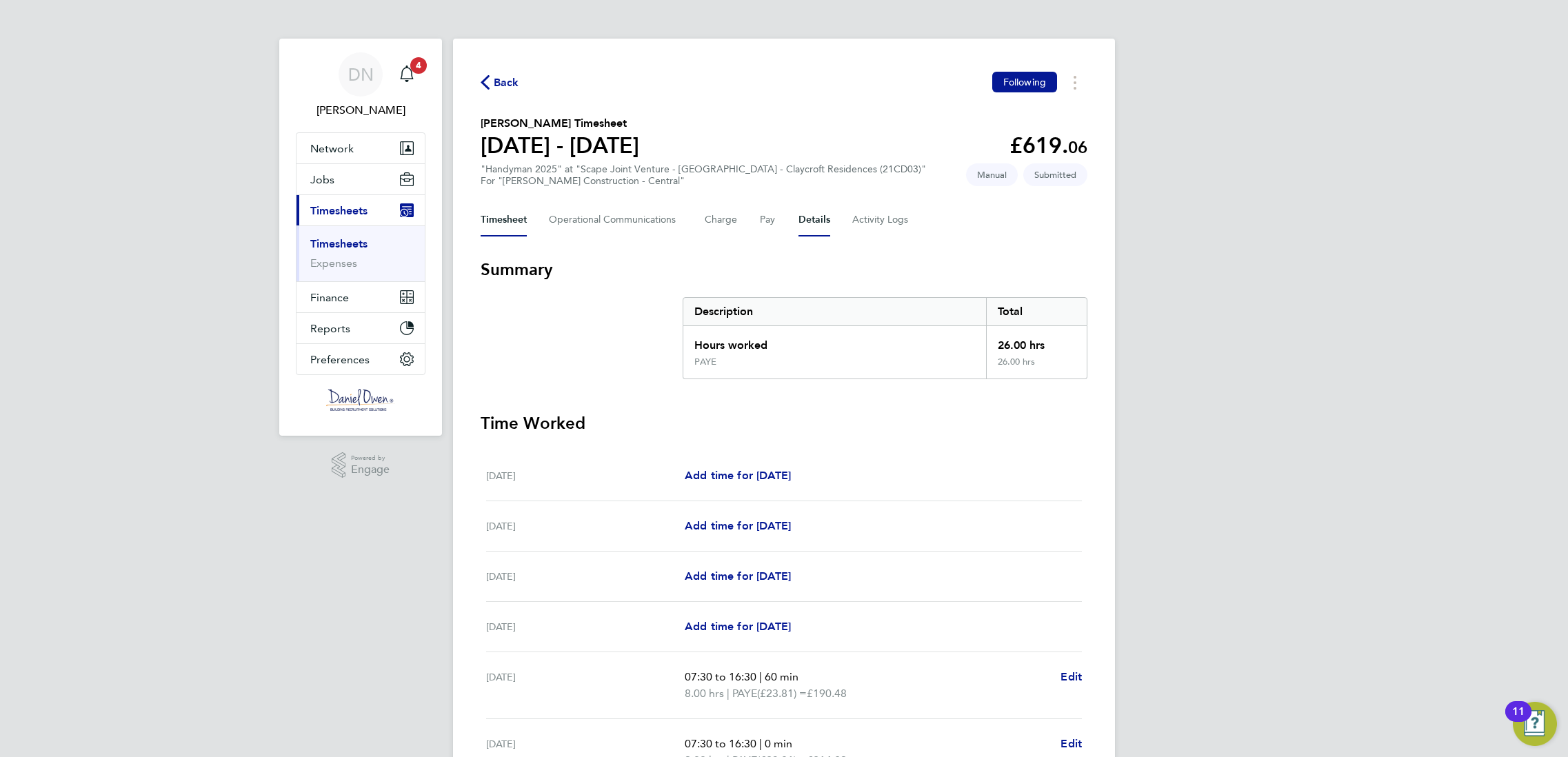
click at [810, 216] on button "Details" at bounding box center [814, 219] width 32 height 33
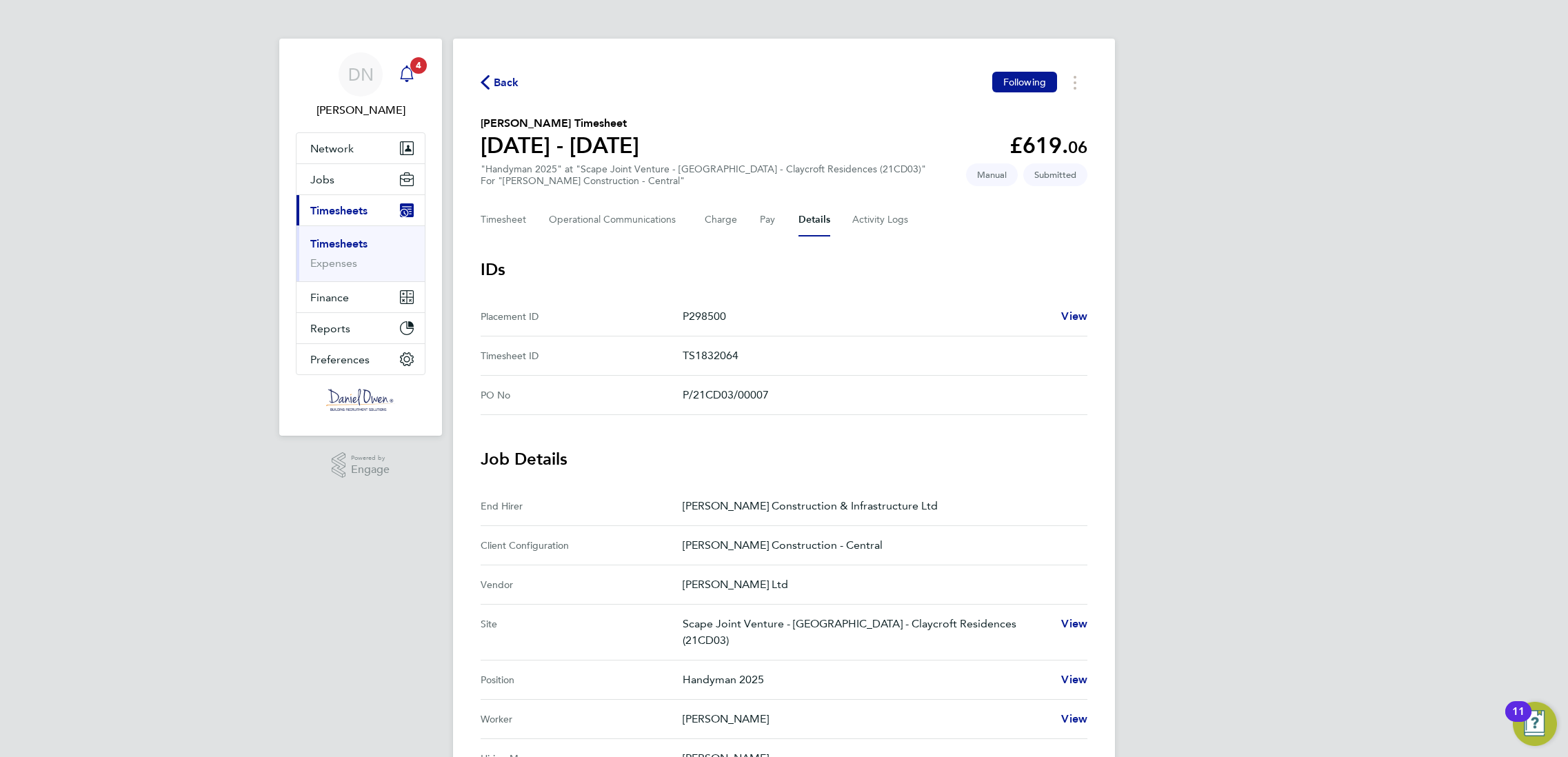
click at [411, 67] on span "4" at bounding box center [418, 66] width 16 height 16
